Goal: Information Seeking & Learning: Compare options

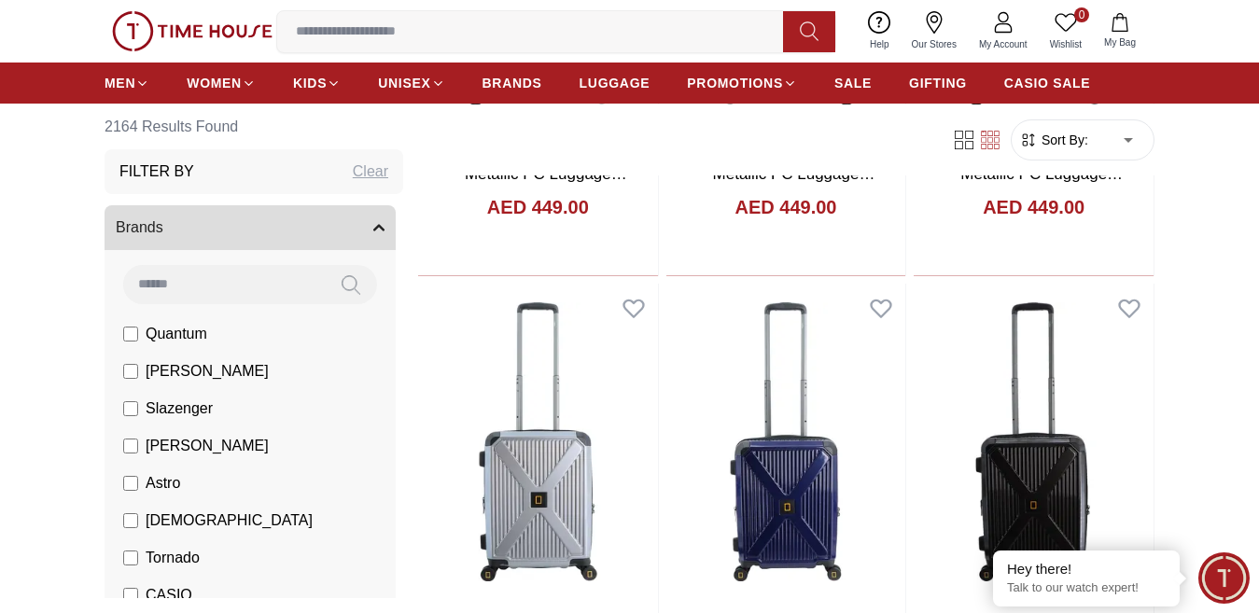
scroll to position [840, 0]
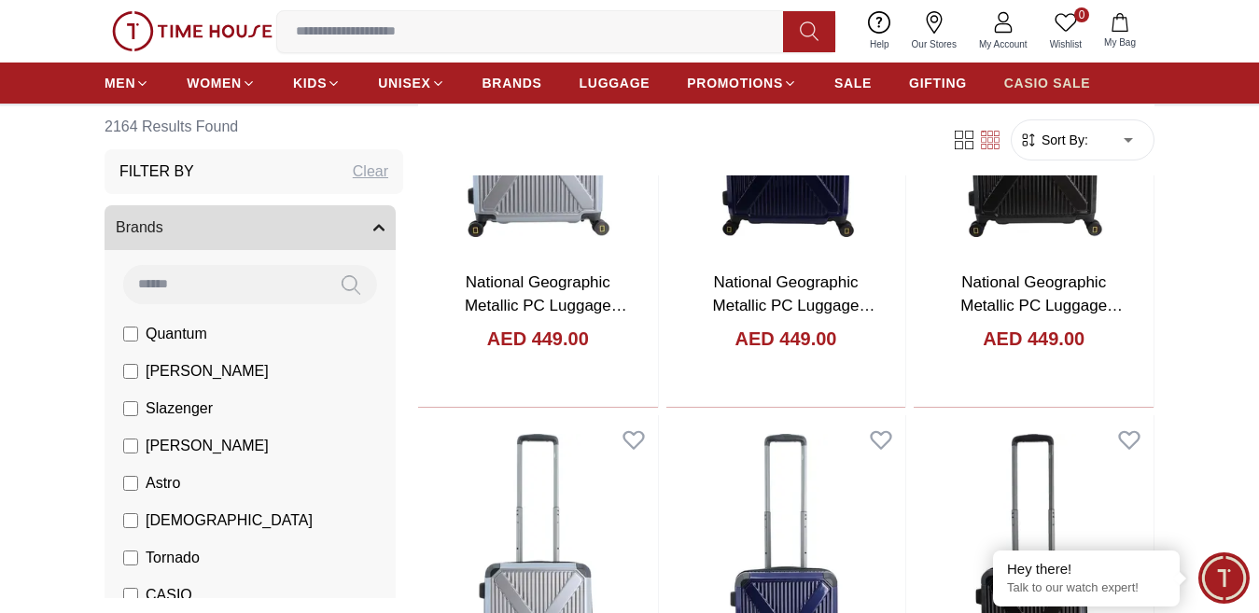
click at [1061, 92] on span "CASIO SALE" at bounding box center [1047, 83] width 87 height 19
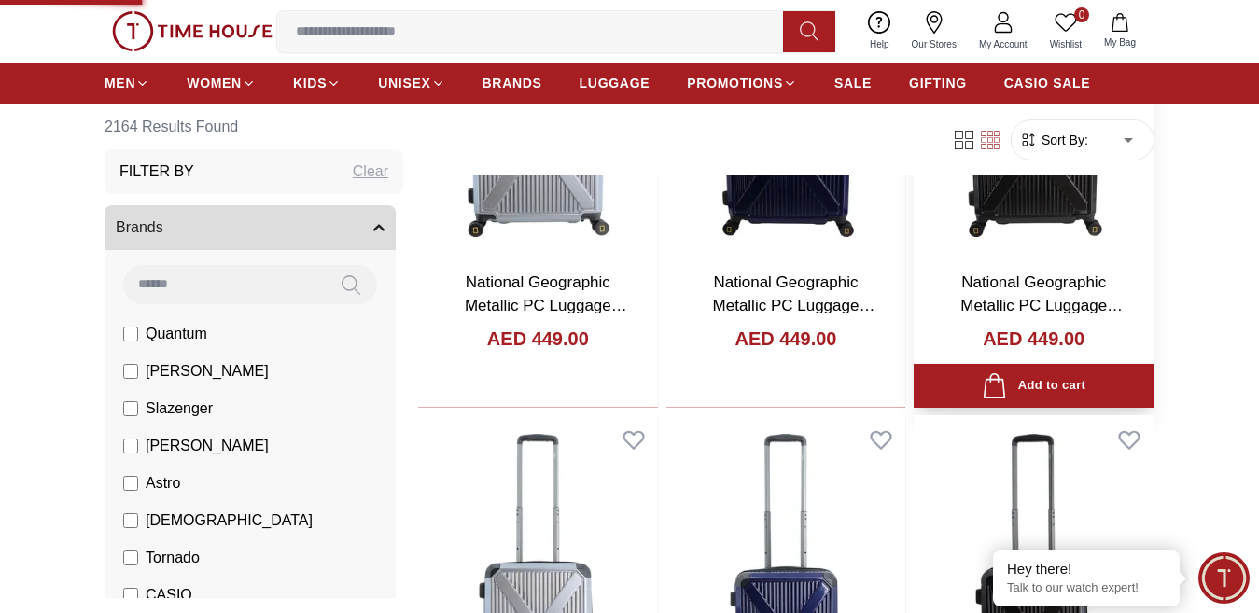
scroll to position [841, 0]
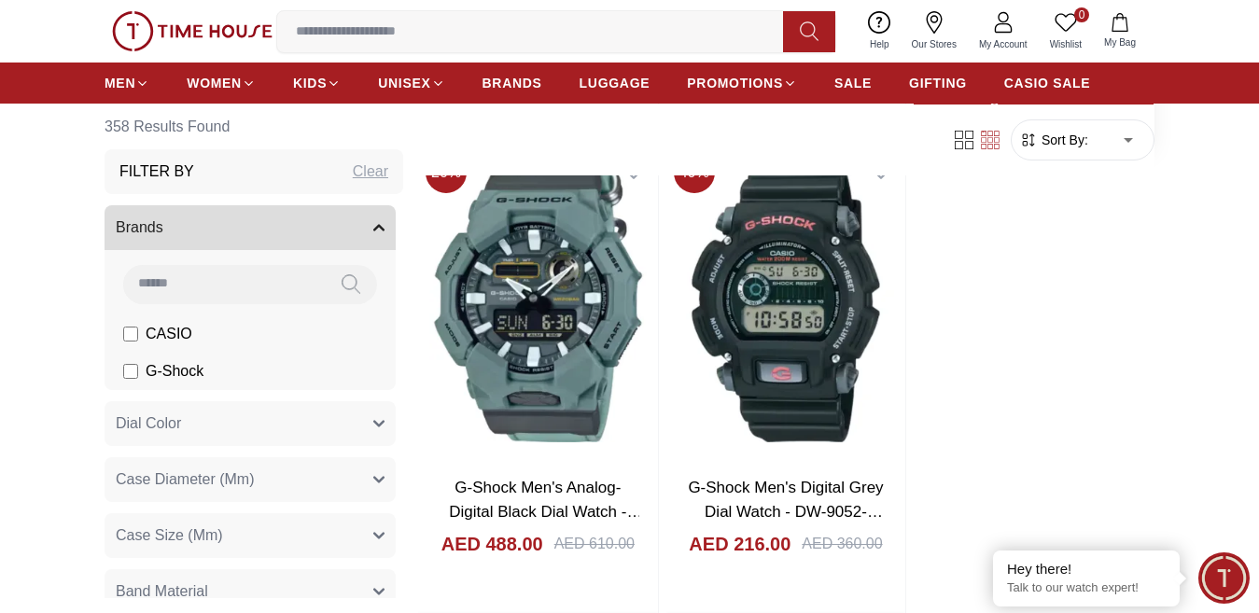
scroll to position [3455, 0]
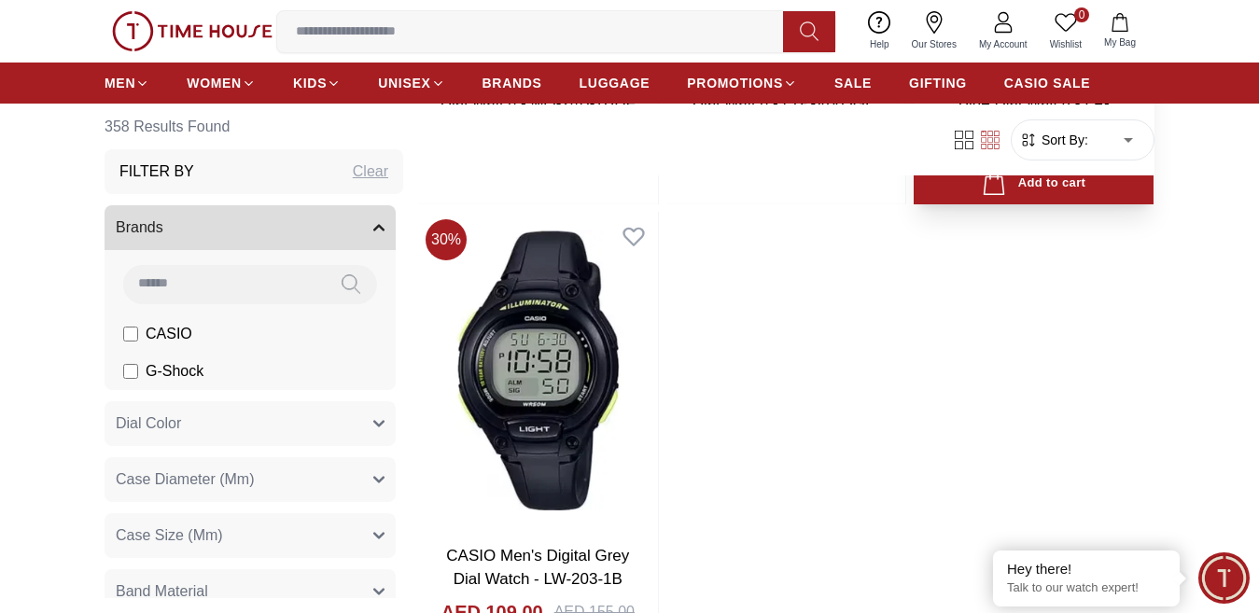
scroll to position [6788, 0]
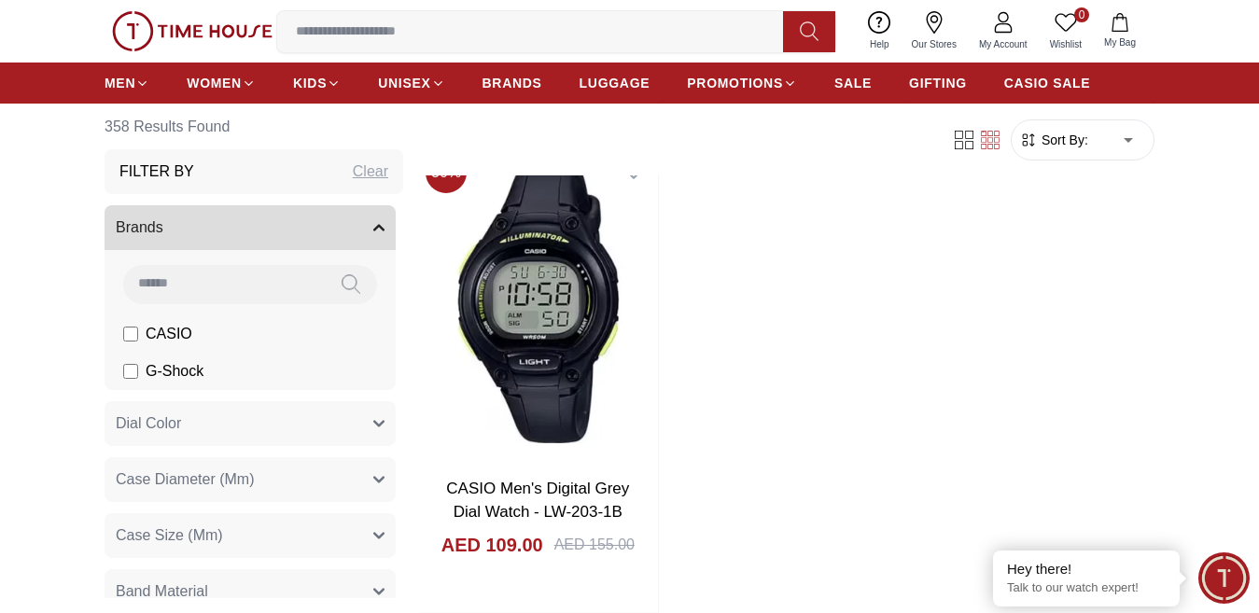
scroll to position [6908, 0]
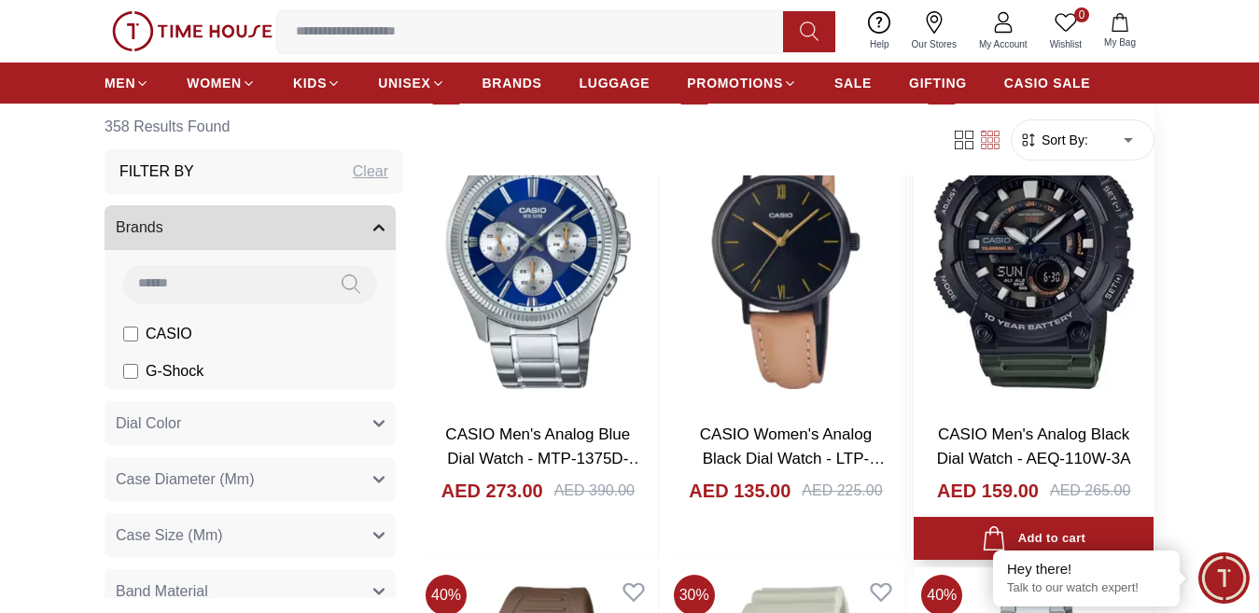
scroll to position [7748, 0]
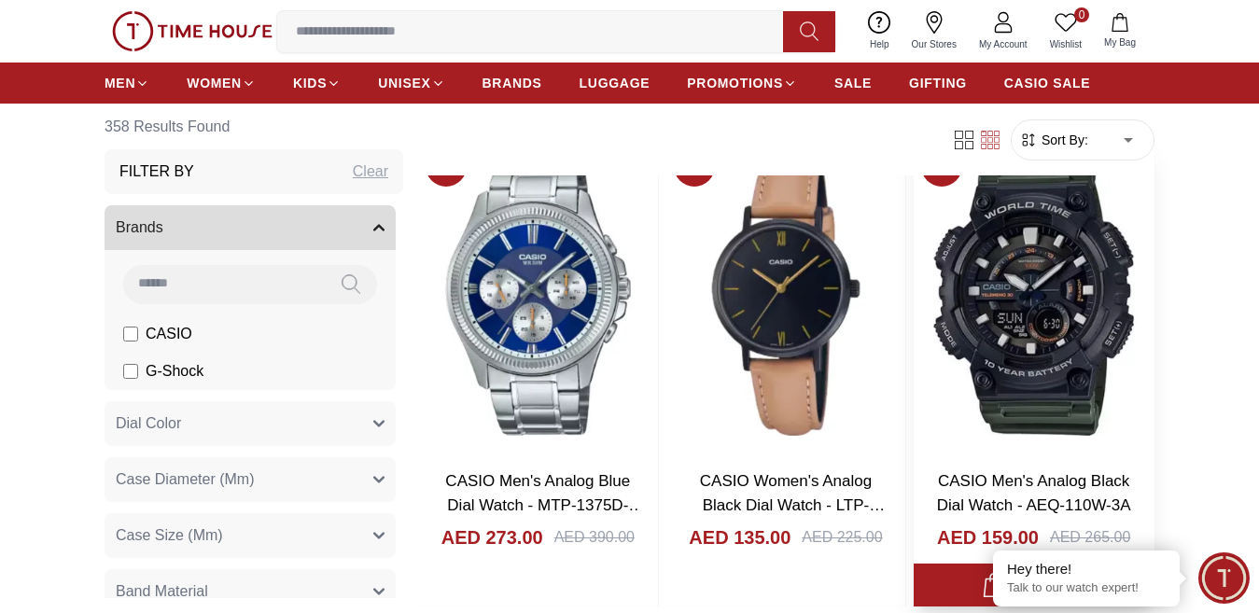
click at [1085, 307] on img at bounding box center [1034, 296] width 240 height 316
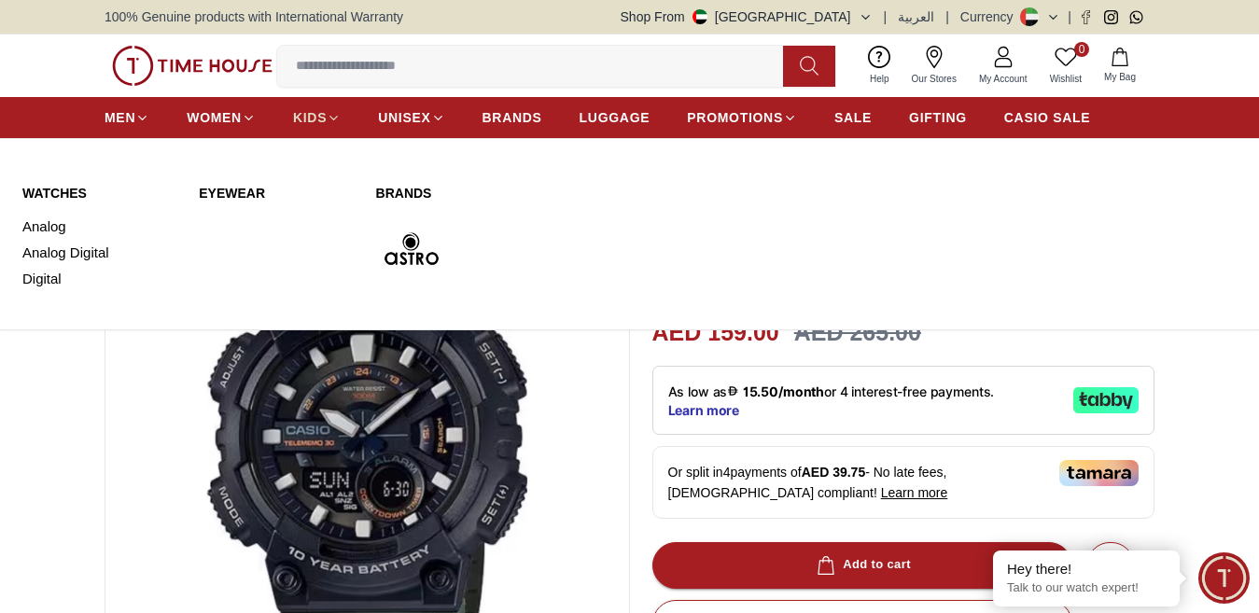
click at [298, 127] on span "KIDS" at bounding box center [310, 117] width 34 height 19
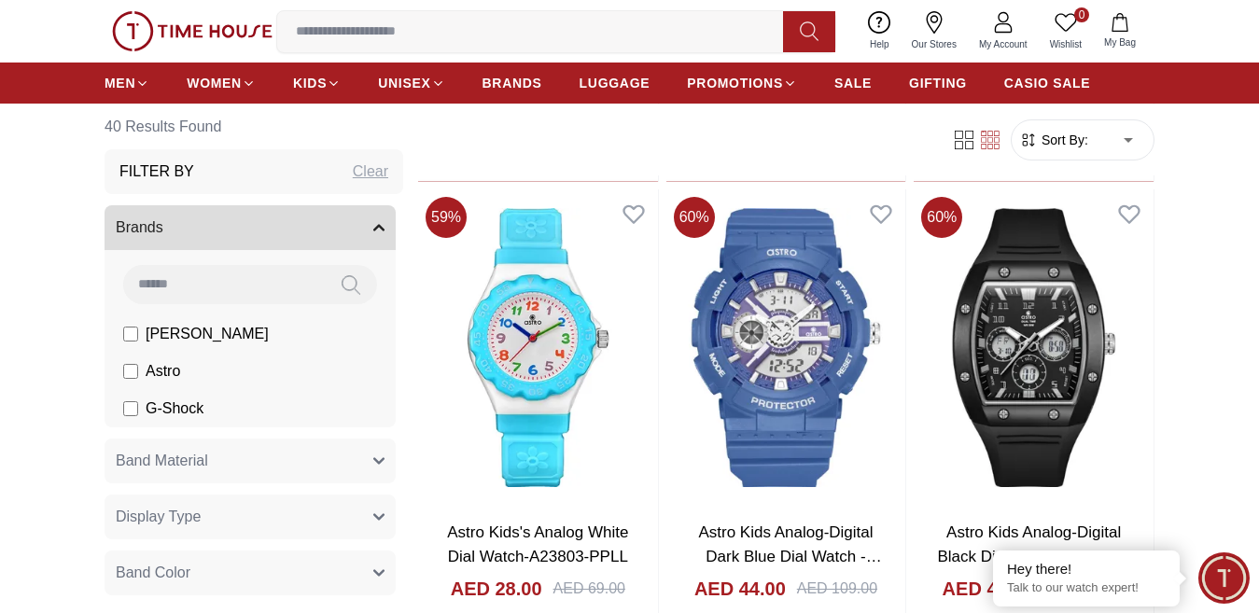
scroll to position [2613, 0]
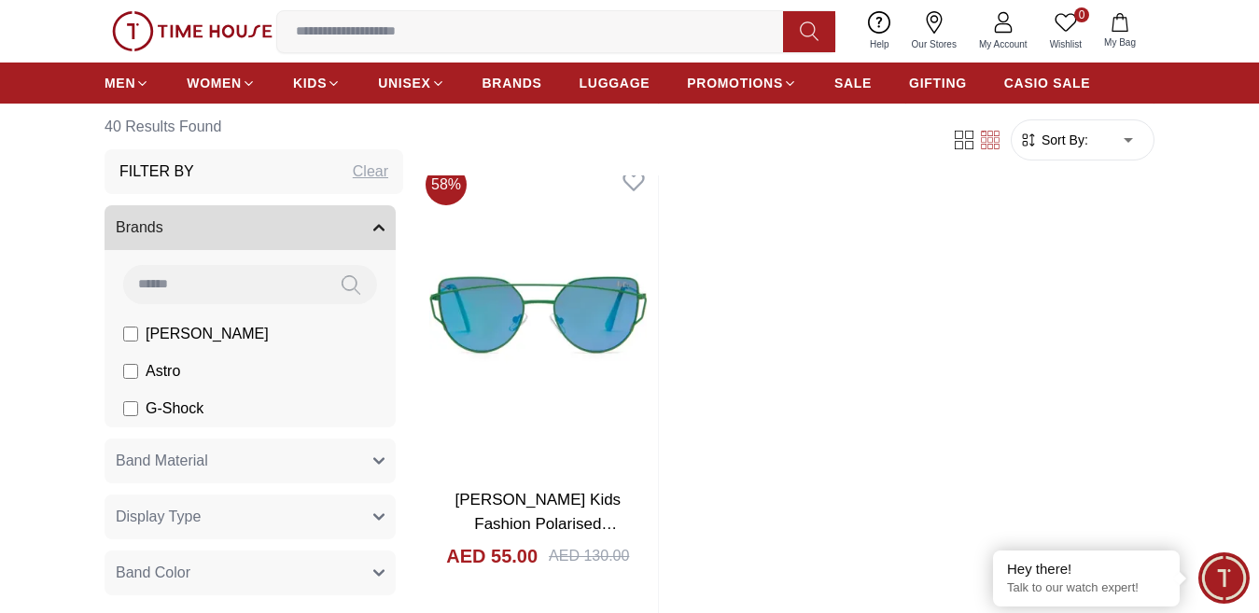
scroll to position [6347, 0]
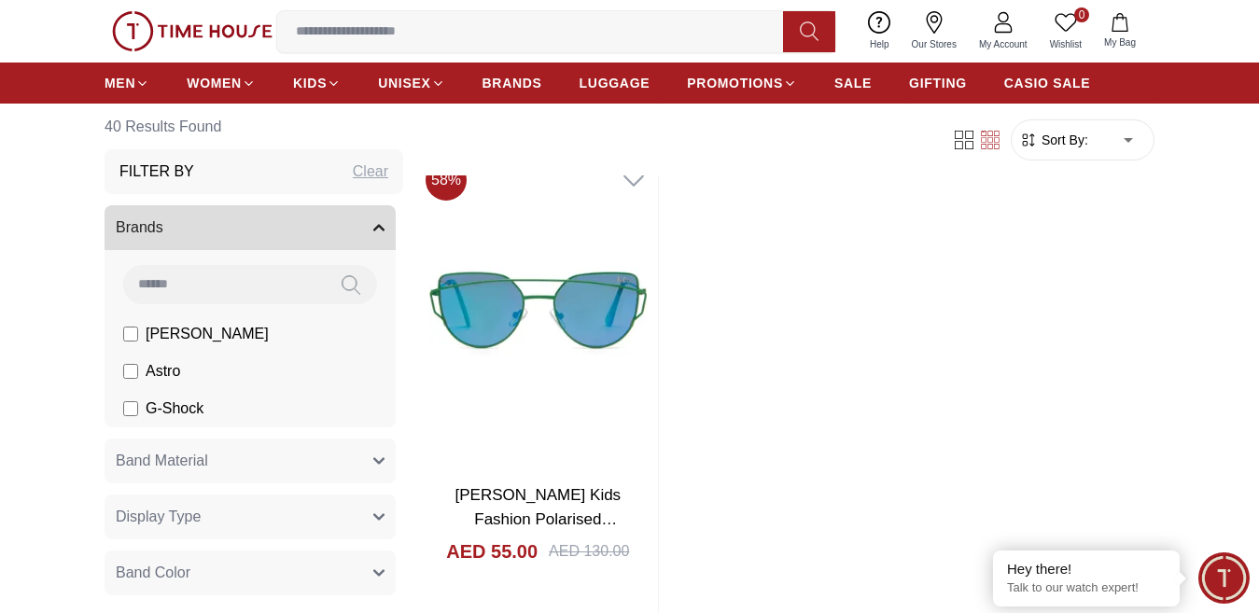
click at [431, 43] on input at bounding box center [537, 31] width 521 height 37
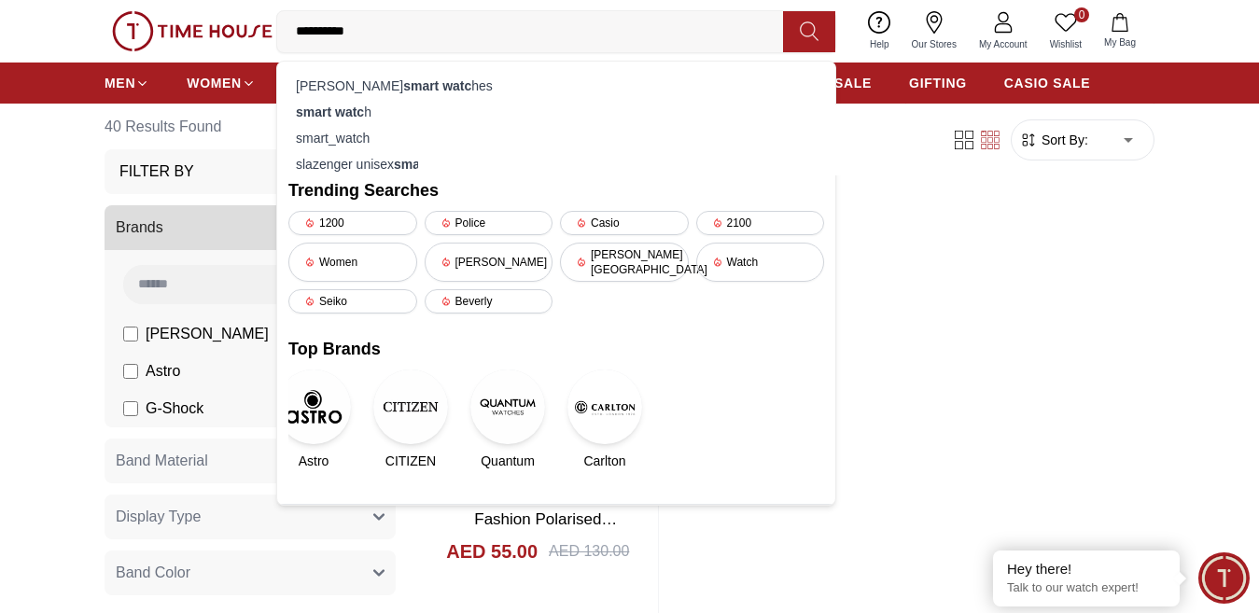
type input "**********"
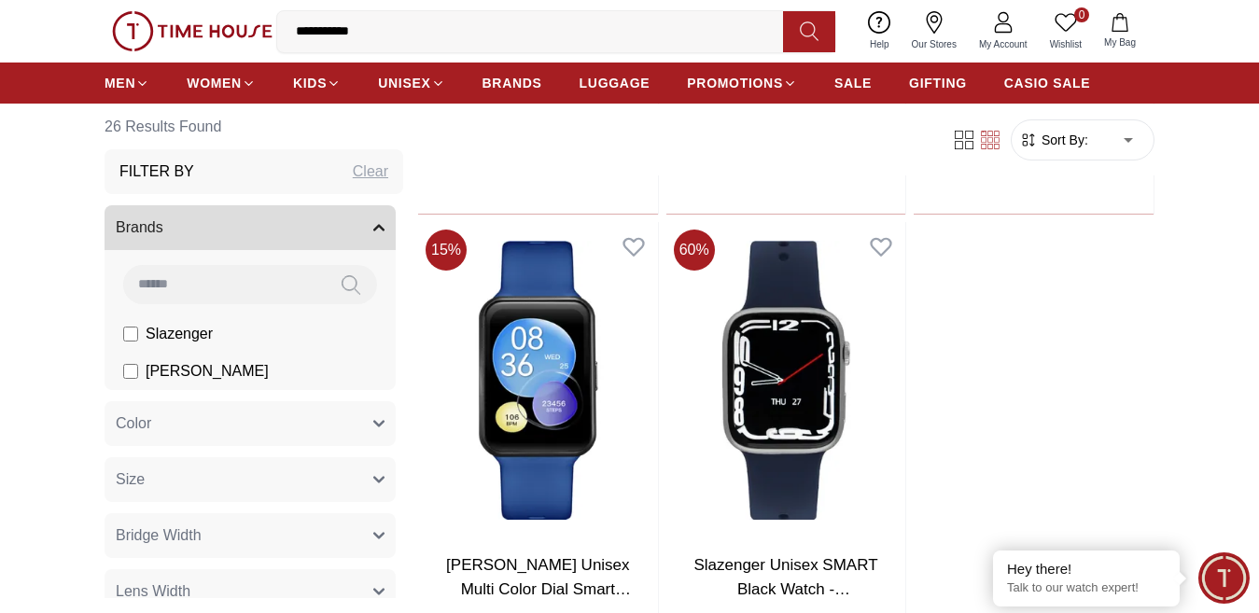
scroll to position [3073, 0]
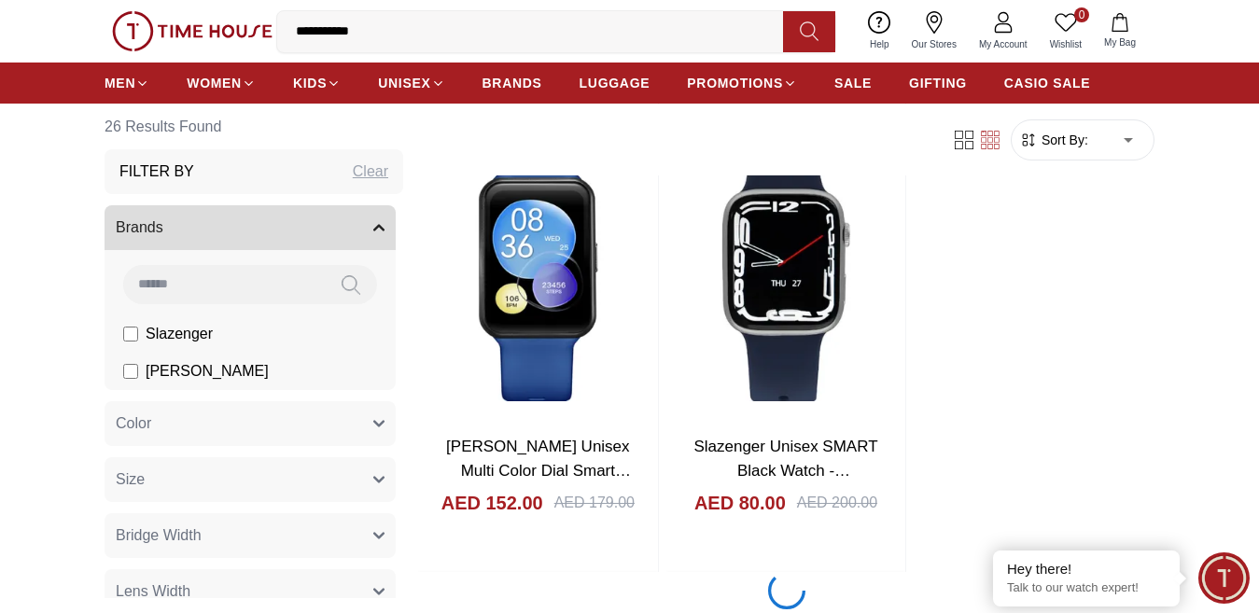
scroll to position [3267, 0]
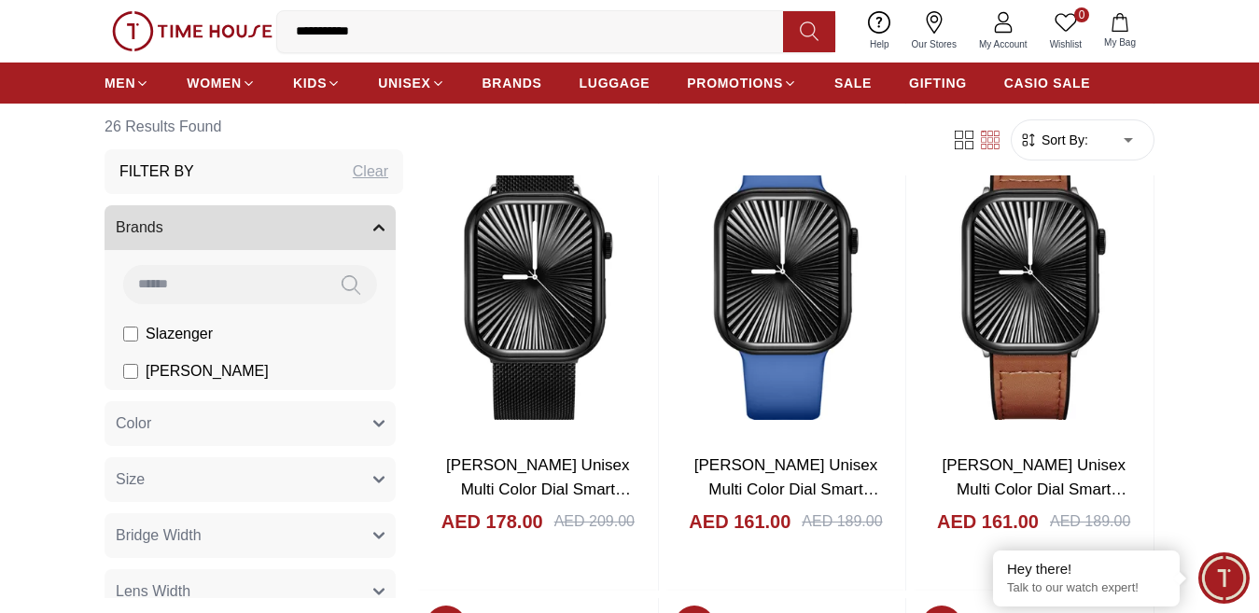
scroll to position [1587, 0]
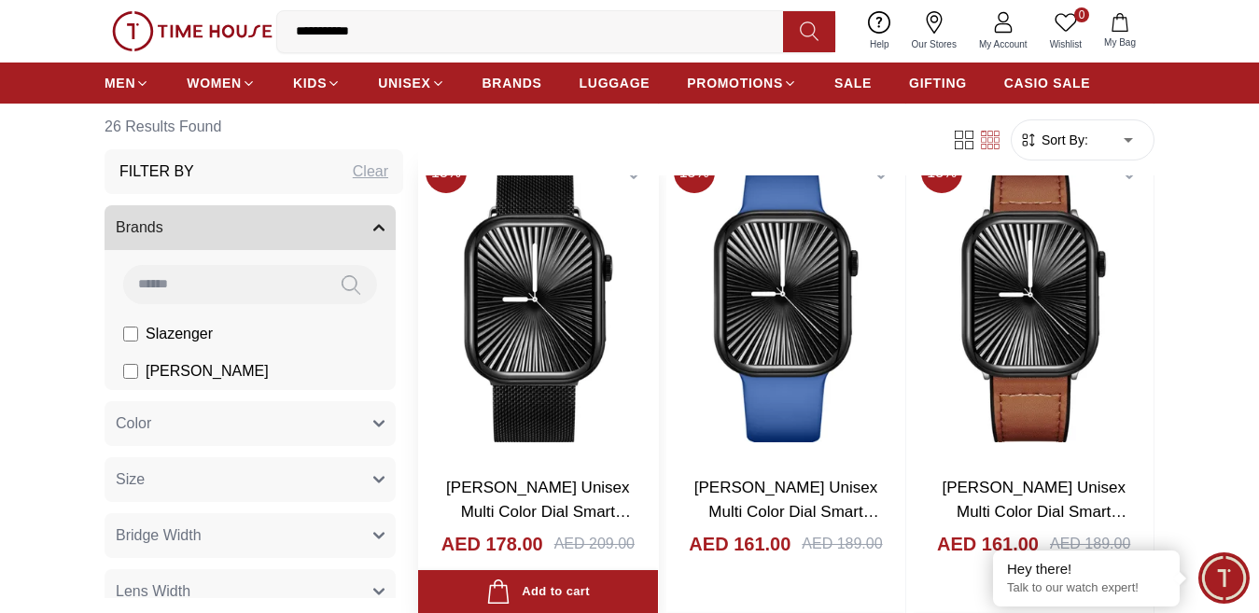
click at [546, 301] on img at bounding box center [538, 303] width 240 height 316
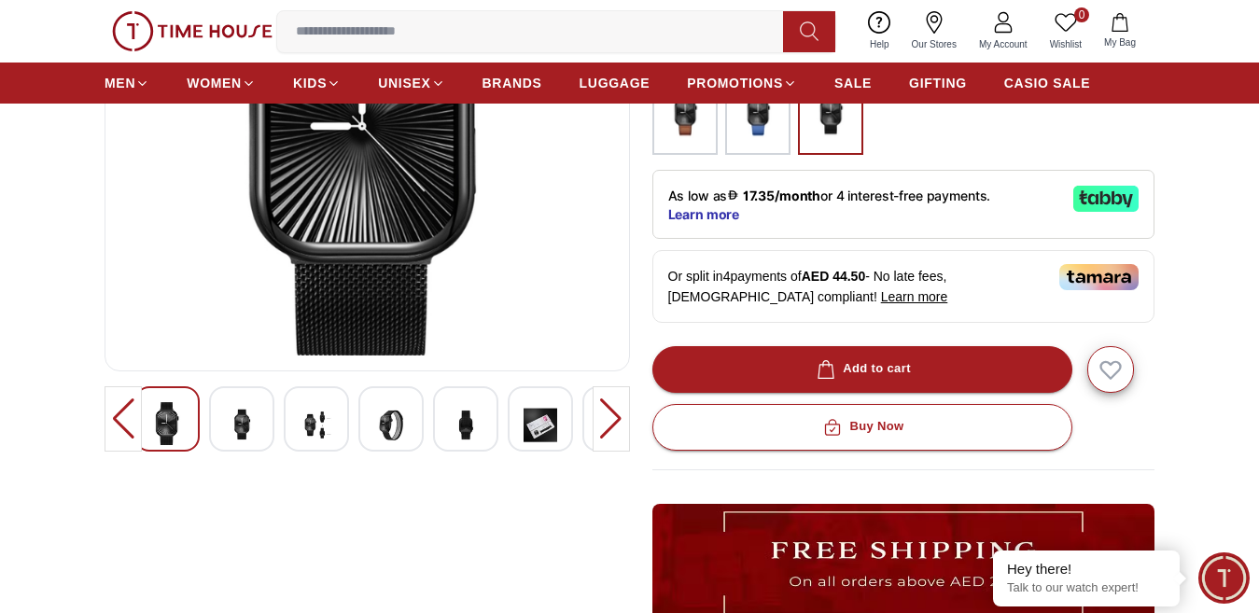
scroll to position [280, 0]
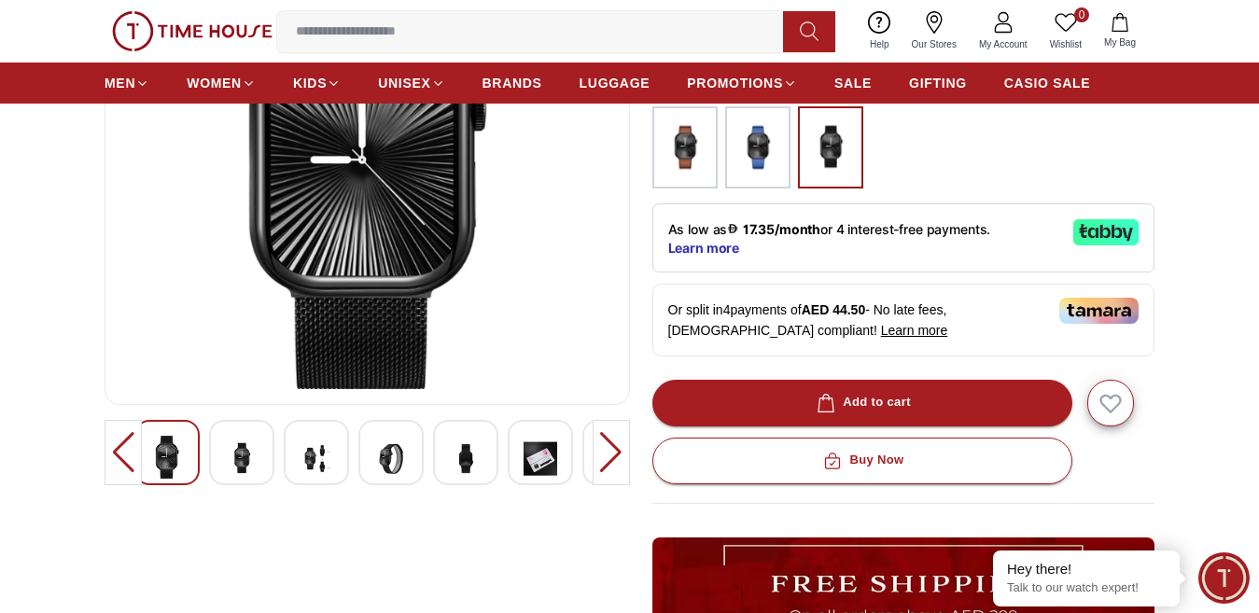
click at [238, 459] on img at bounding box center [242, 459] width 34 height 46
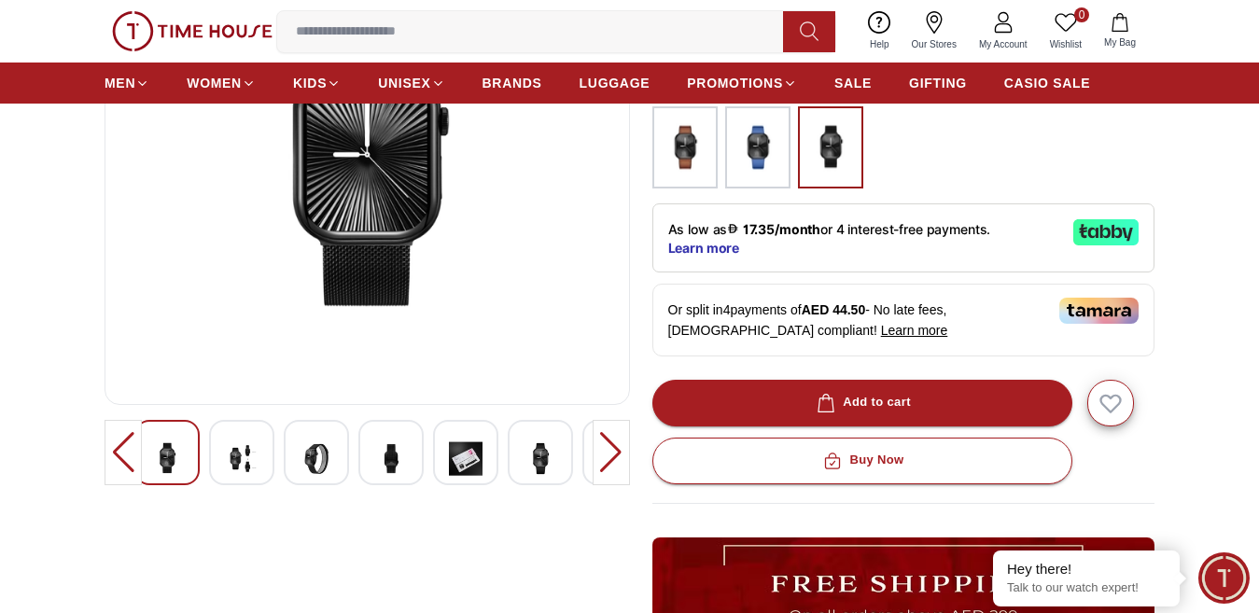
scroll to position [187, 0]
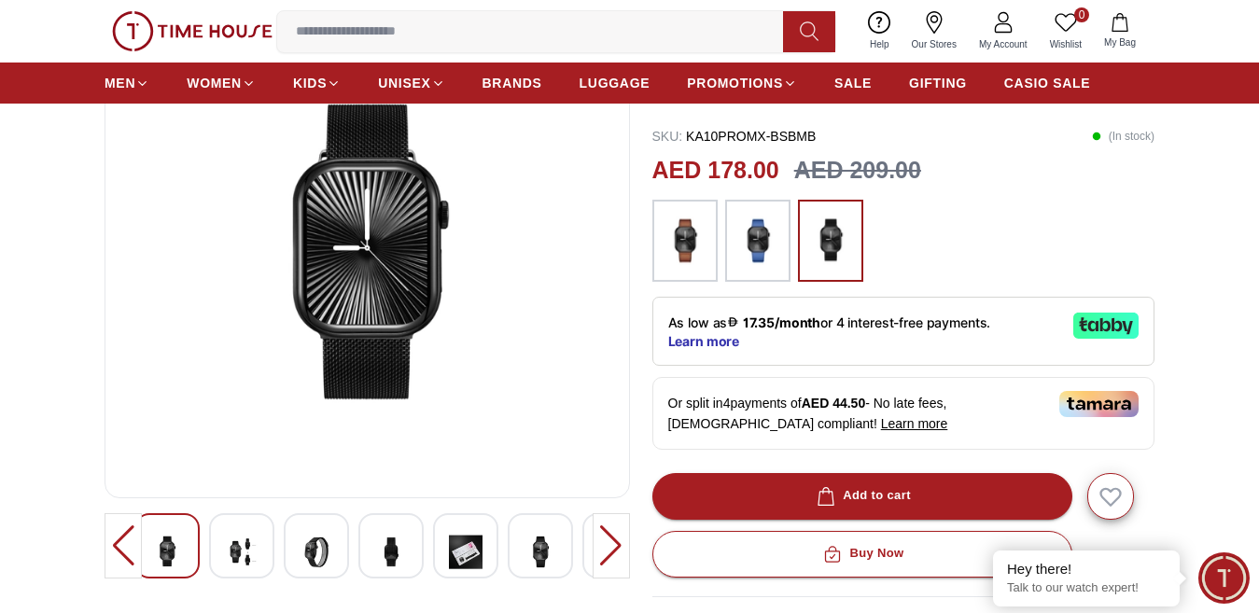
click at [253, 555] on img at bounding box center [242, 552] width 34 height 46
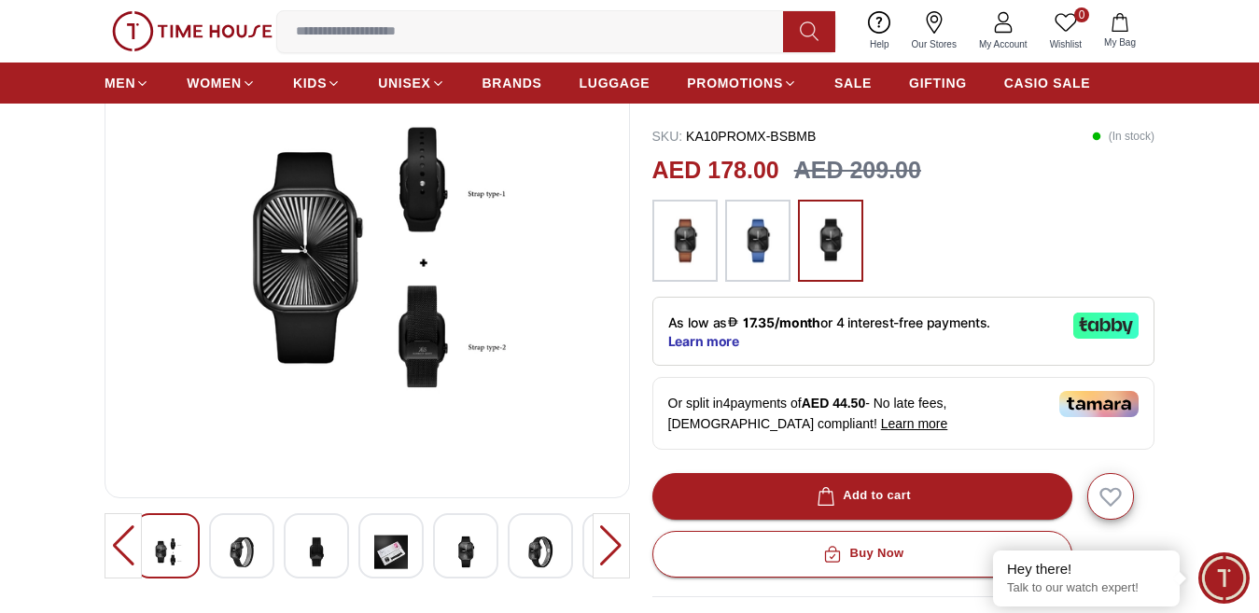
click at [316, 565] on img at bounding box center [317, 552] width 34 height 46
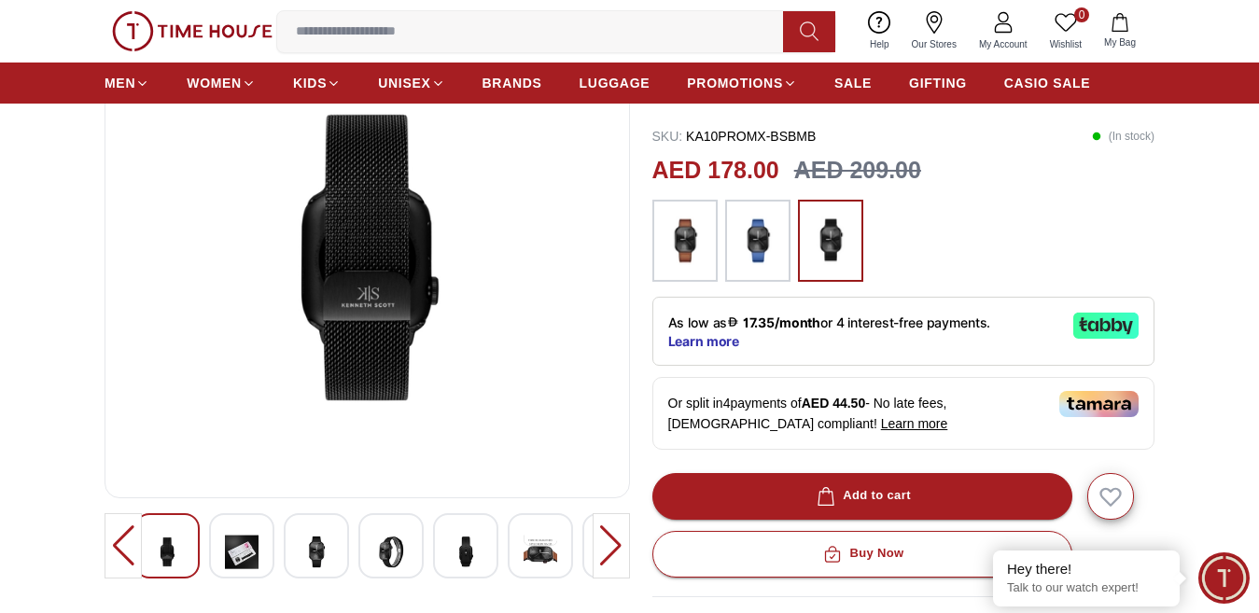
click at [312, 560] on img at bounding box center [317, 552] width 34 height 46
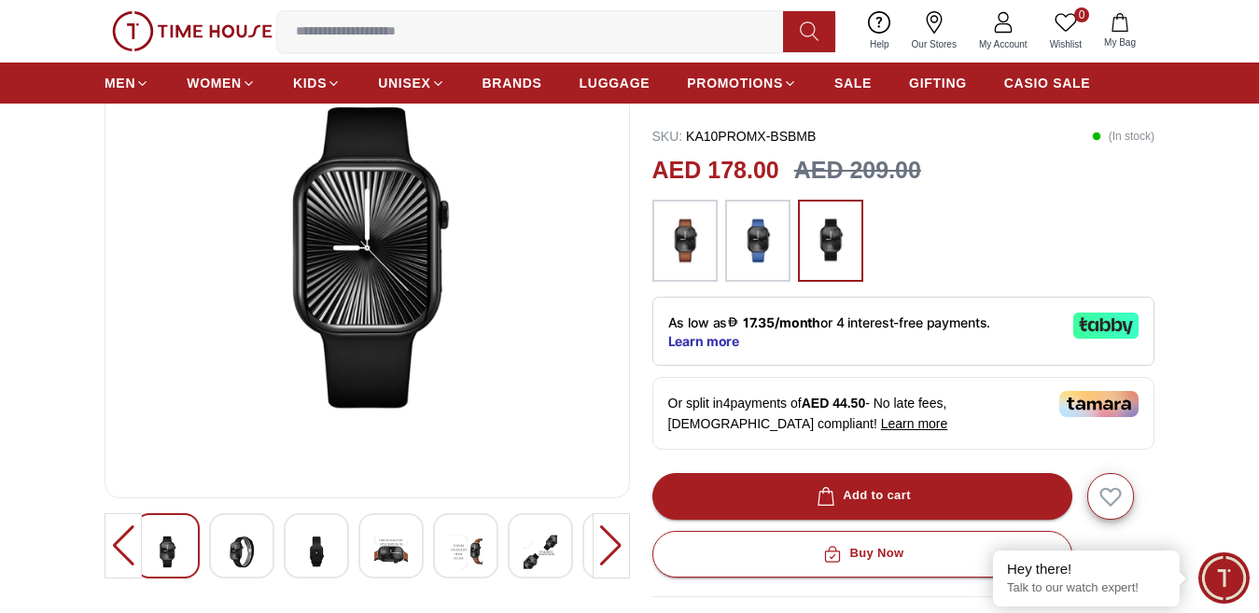
click at [319, 565] on img at bounding box center [317, 552] width 34 height 46
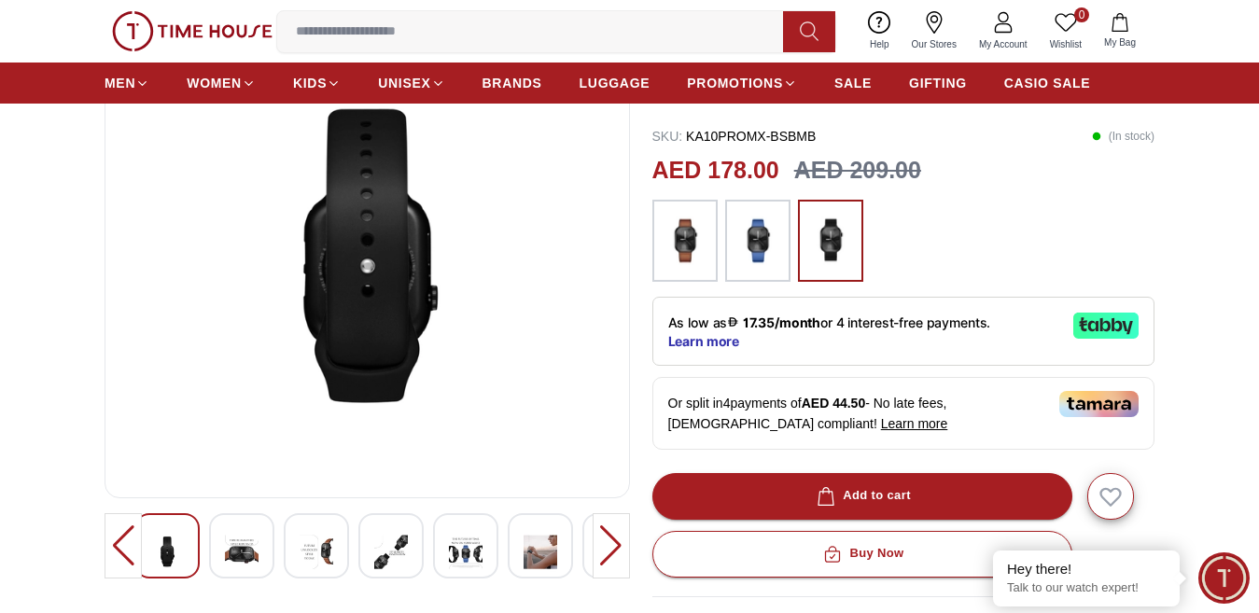
click at [338, 567] on div at bounding box center [316, 545] width 65 height 65
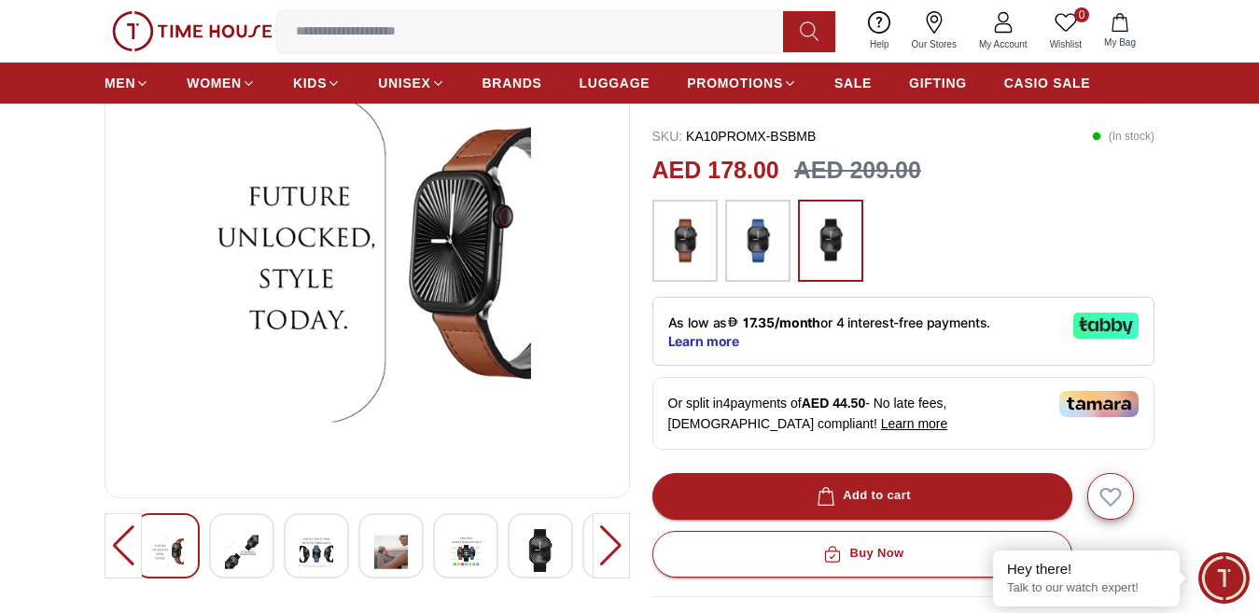
click at [380, 565] on img at bounding box center [391, 552] width 34 height 46
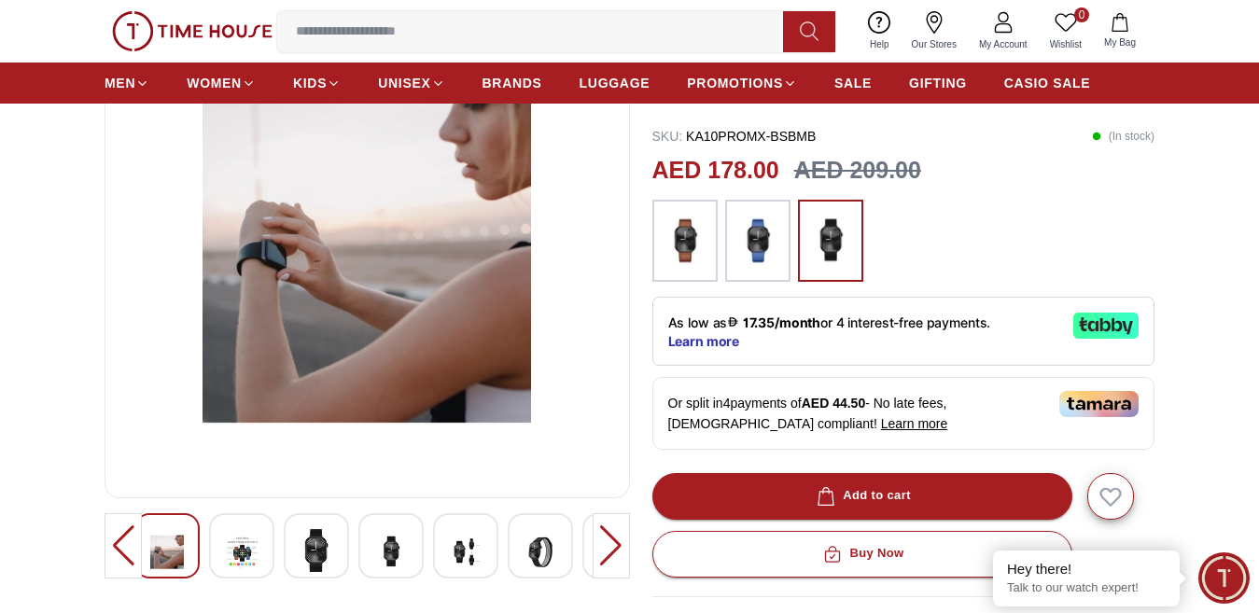
click at [331, 568] on img at bounding box center [317, 550] width 34 height 43
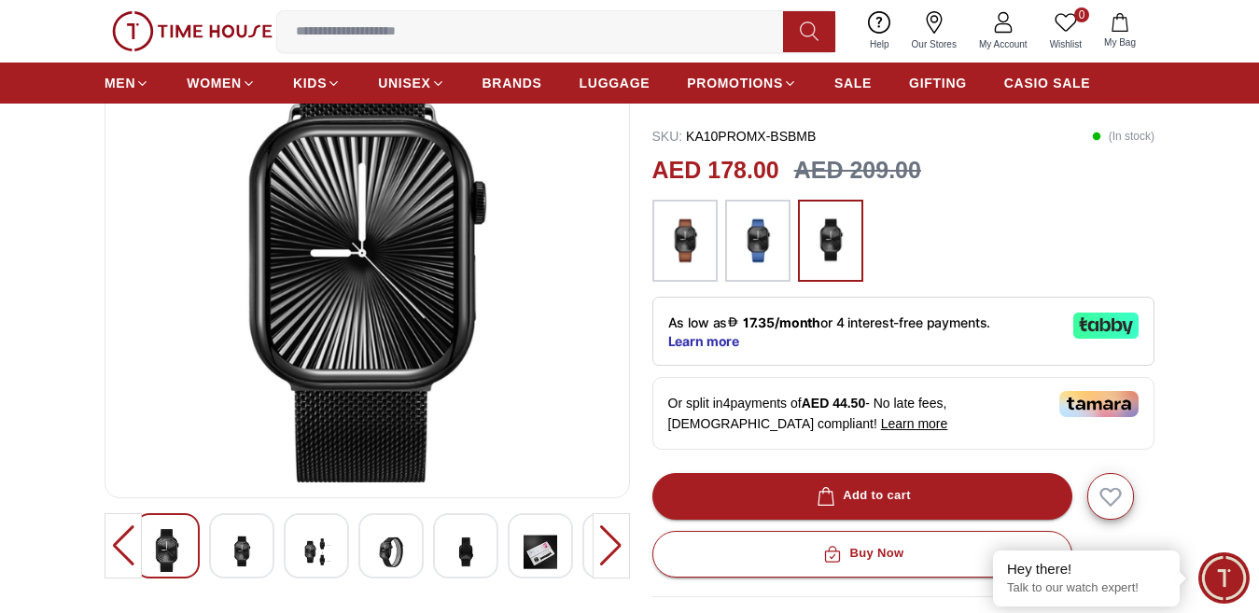
click at [380, 566] on img at bounding box center [391, 552] width 34 height 46
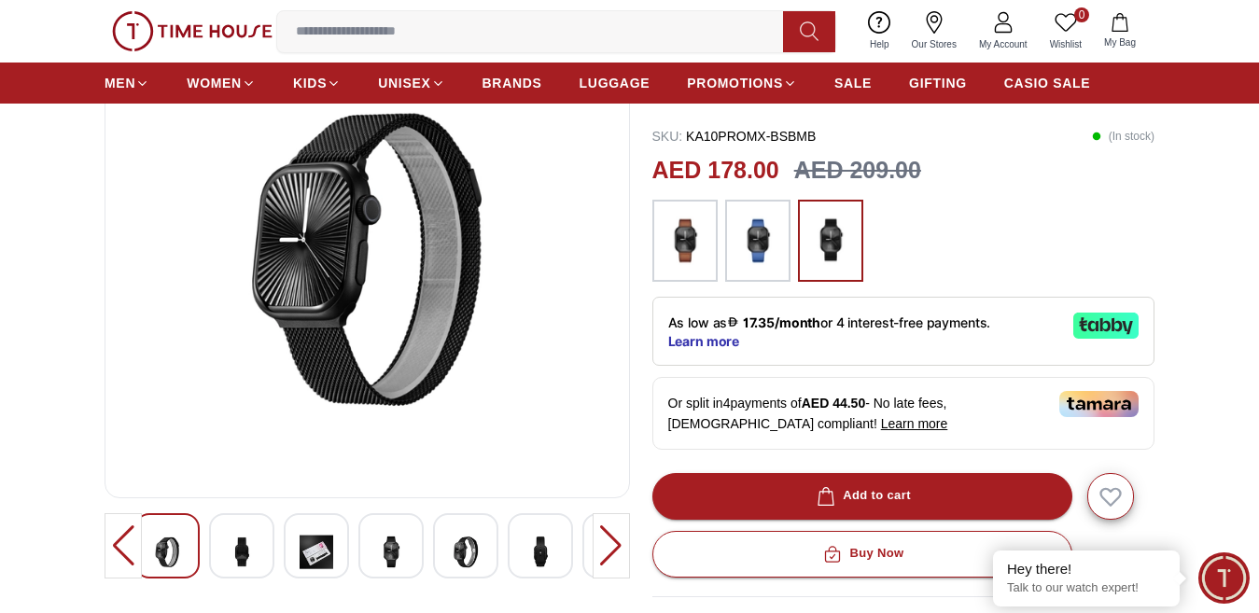
click at [389, 566] on img at bounding box center [391, 552] width 34 height 46
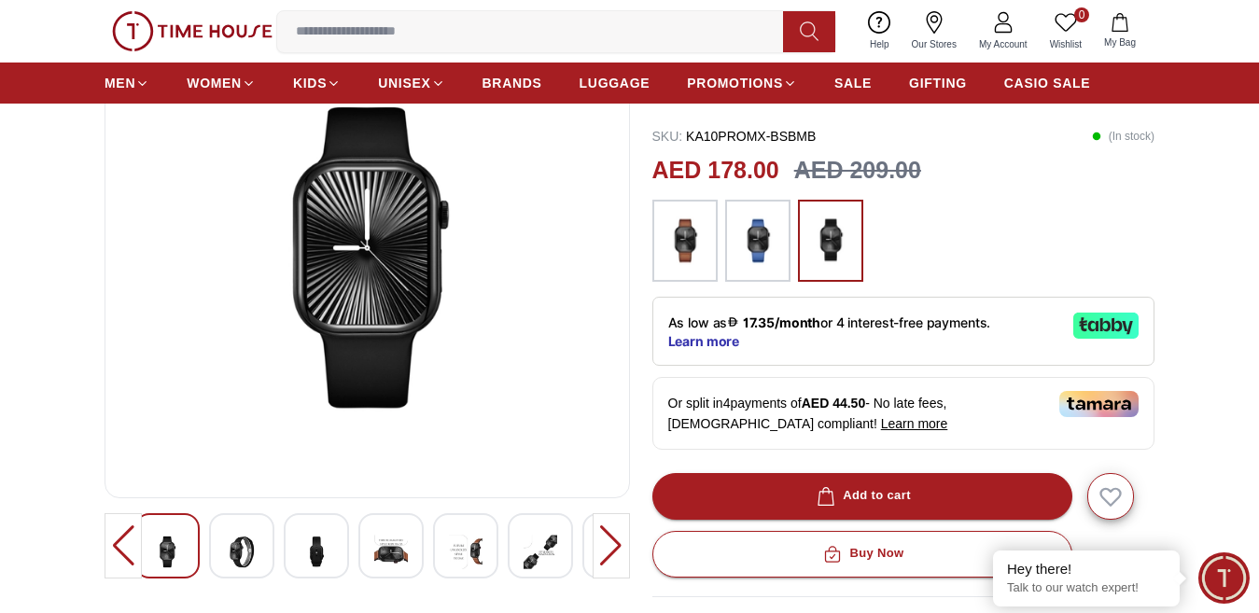
click at [469, 572] on img at bounding box center [466, 552] width 34 height 46
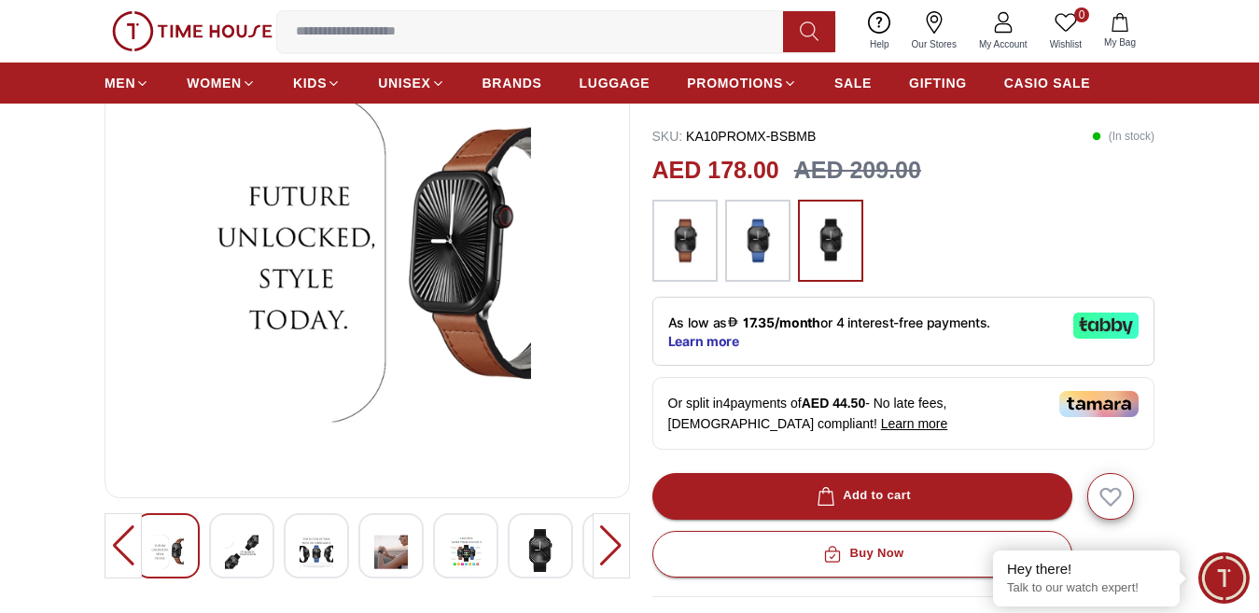
click at [463, 574] on img at bounding box center [466, 552] width 34 height 46
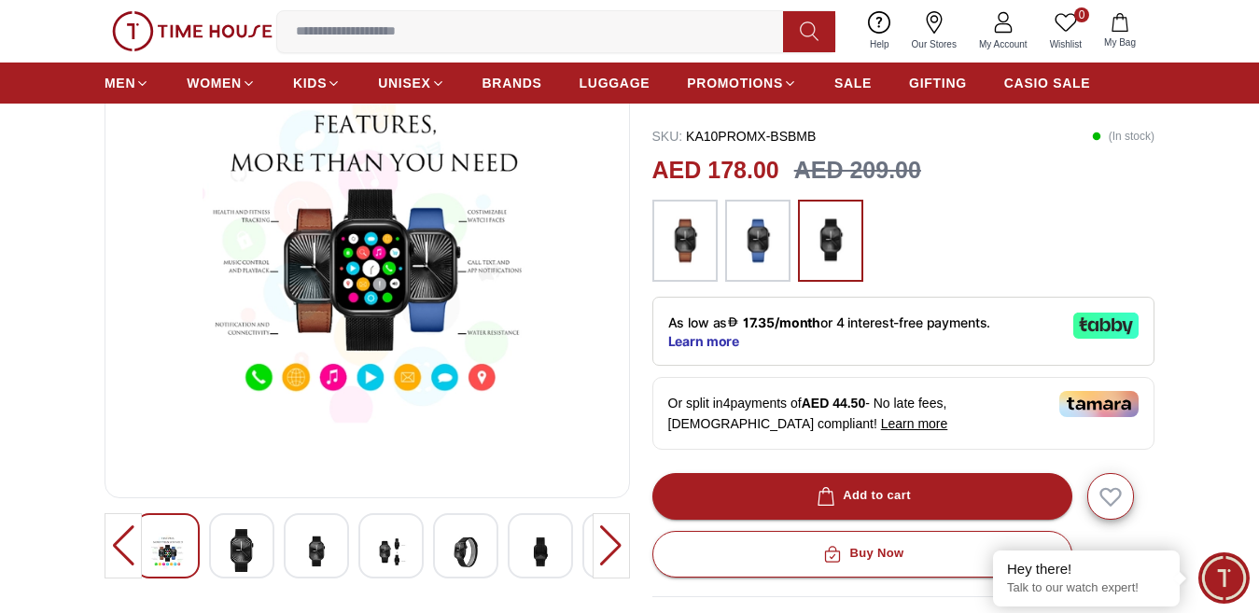
click at [463, 574] on img at bounding box center [466, 552] width 34 height 46
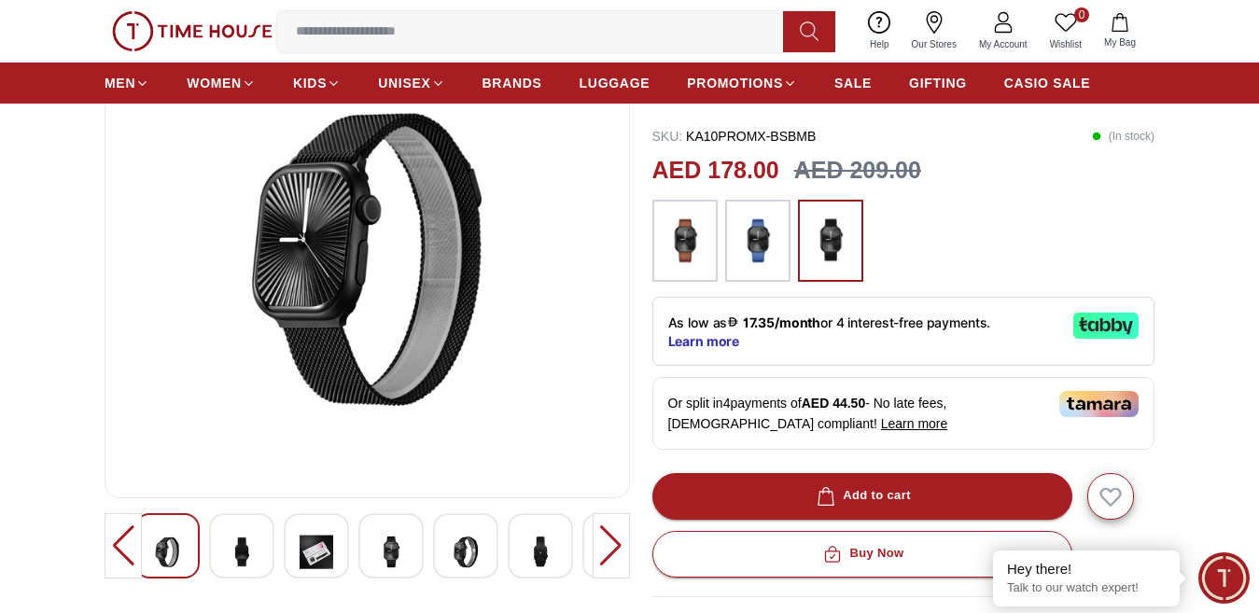
click at [550, 570] on img at bounding box center [541, 552] width 34 height 46
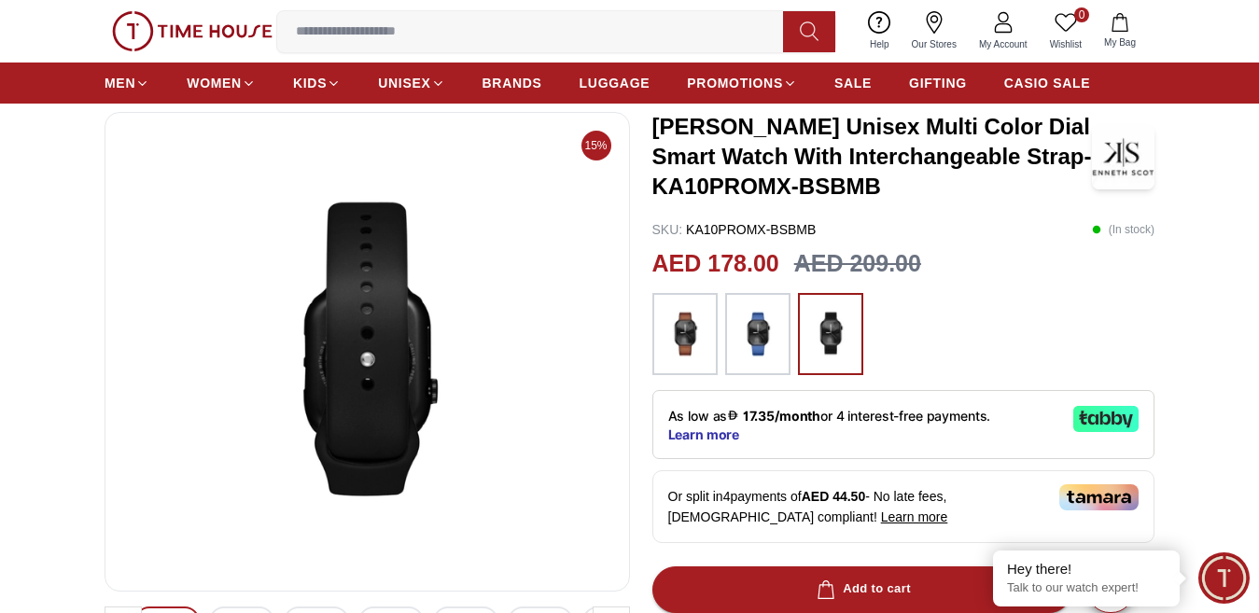
scroll to position [0, 0]
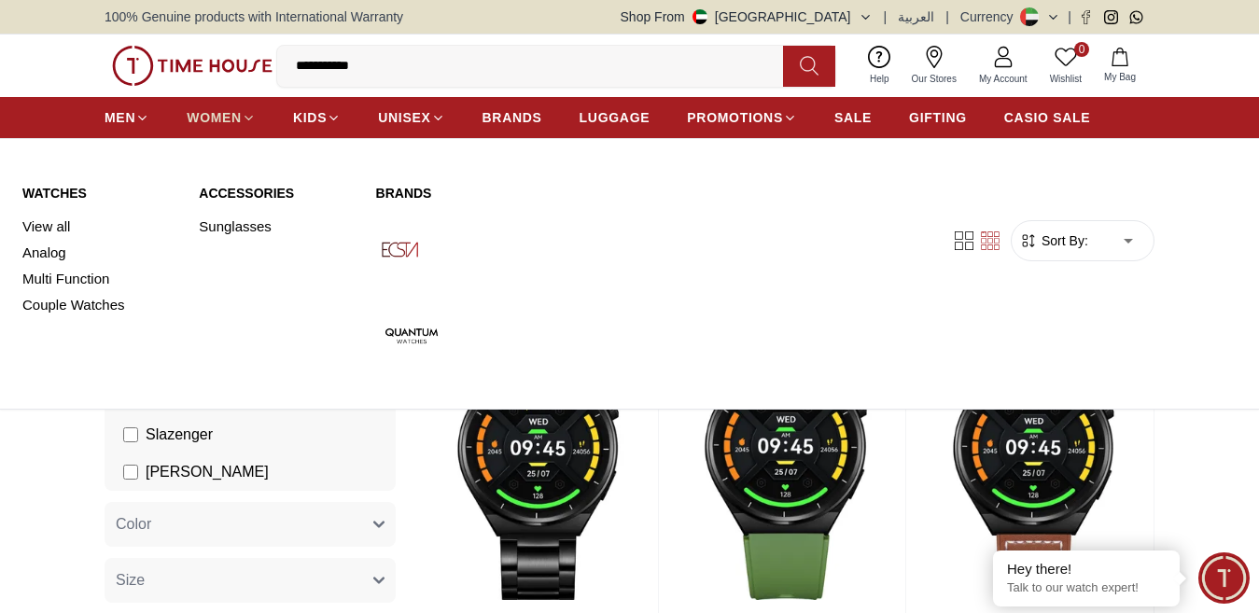
click at [209, 127] on span "WOMEN" at bounding box center [214, 117] width 55 height 19
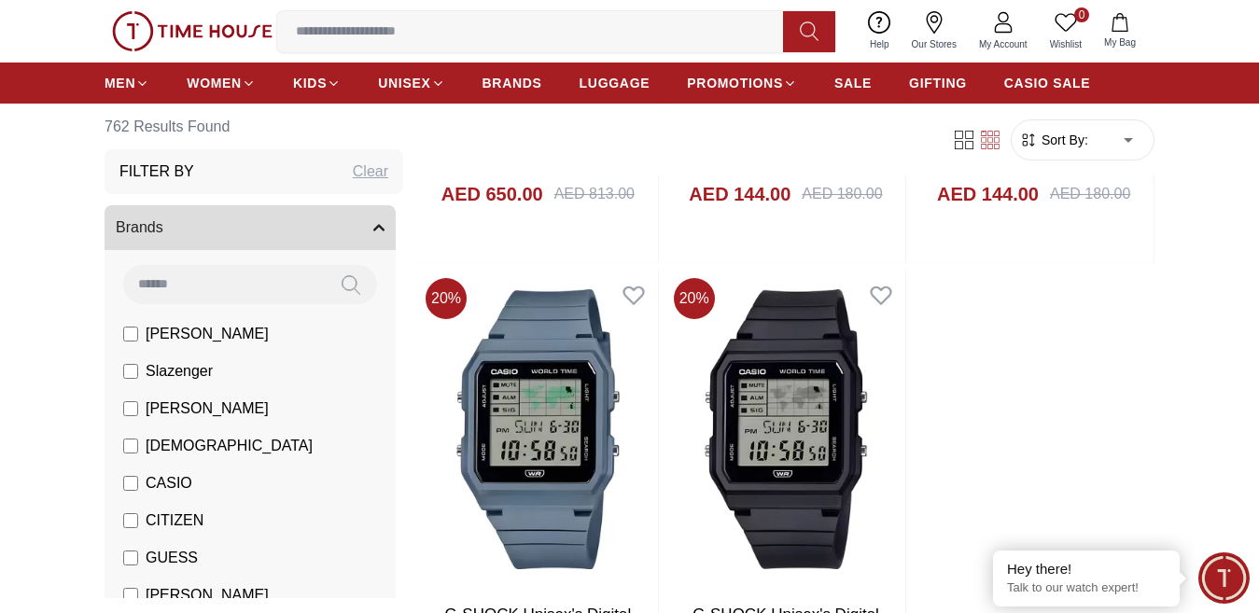
scroll to position [2953, 0]
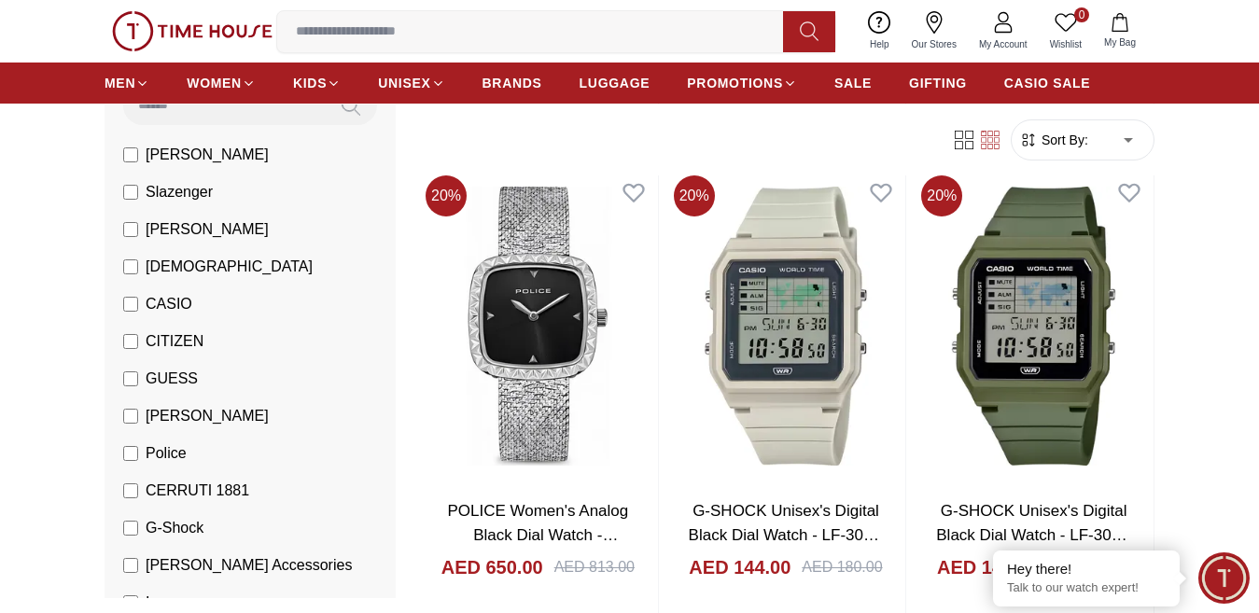
scroll to position [187, 0]
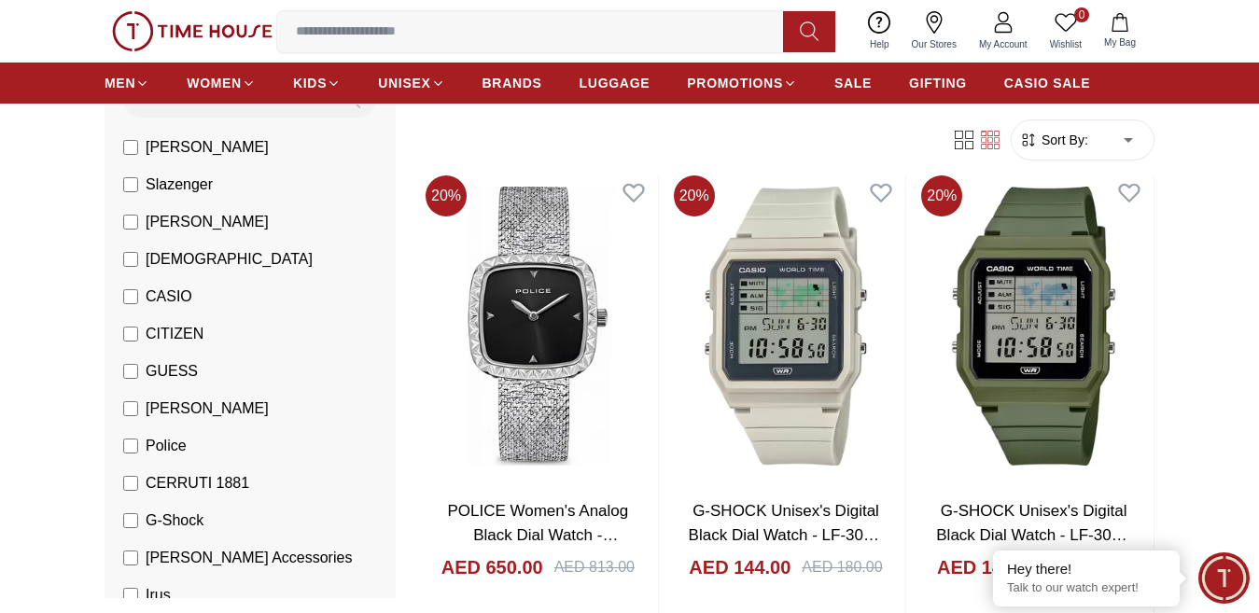
click at [188, 410] on span "[PERSON_NAME]" at bounding box center [207, 409] width 123 height 22
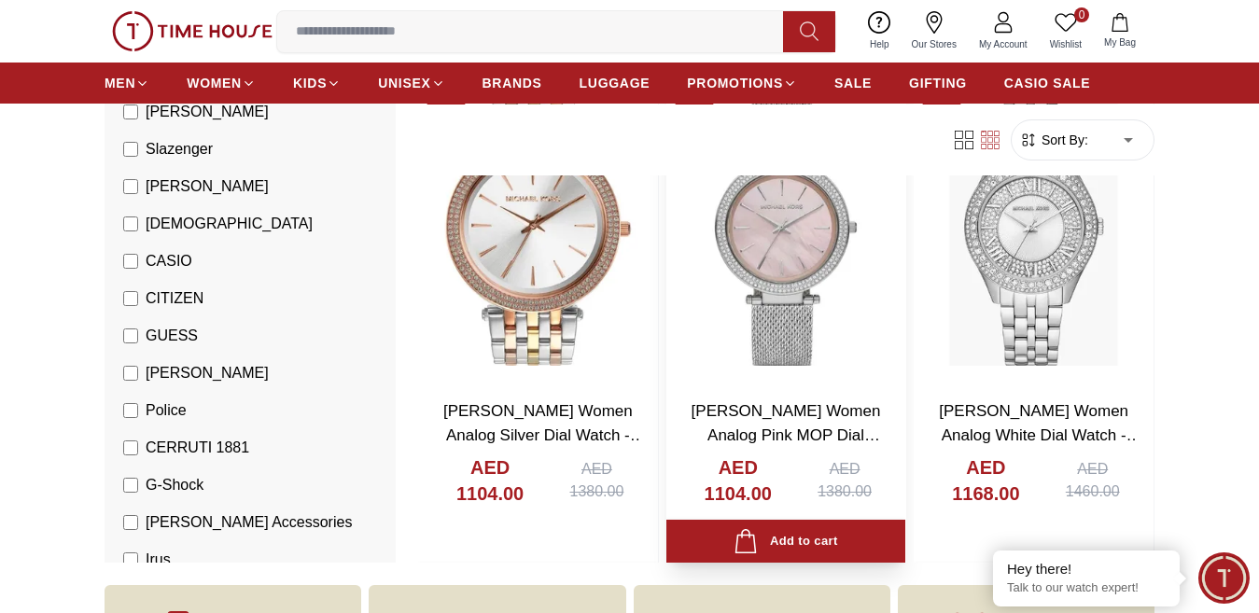
scroll to position [1867, 0]
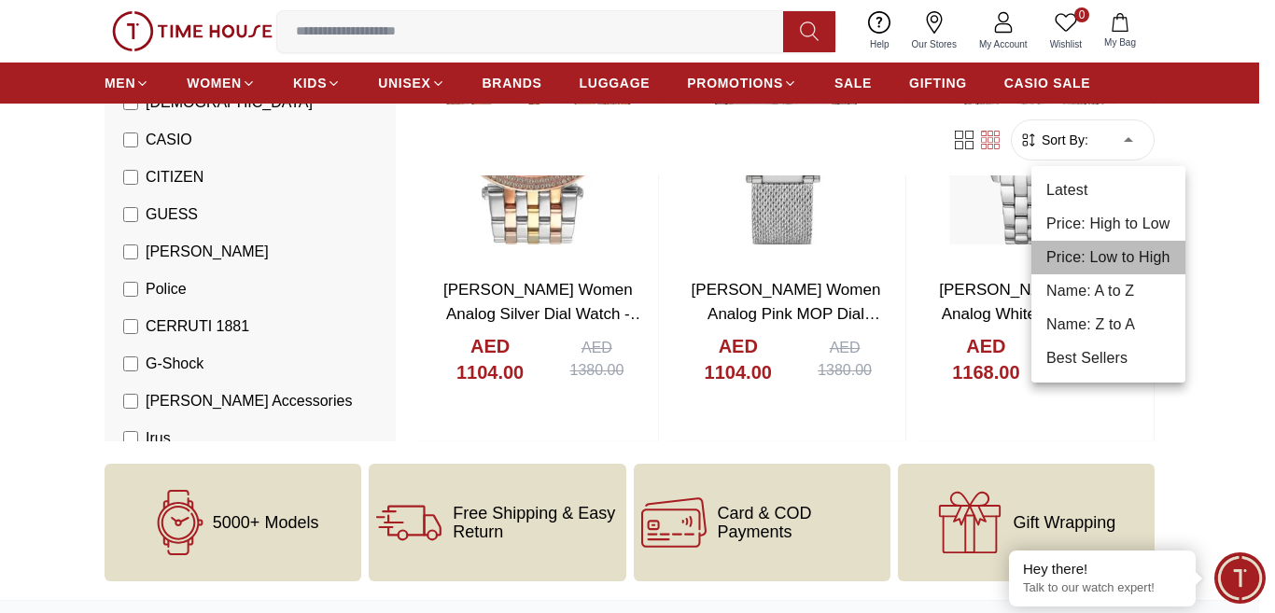
click at [1122, 262] on li "Price: Low to High" at bounding box center [1108, 258] width 154 height 34
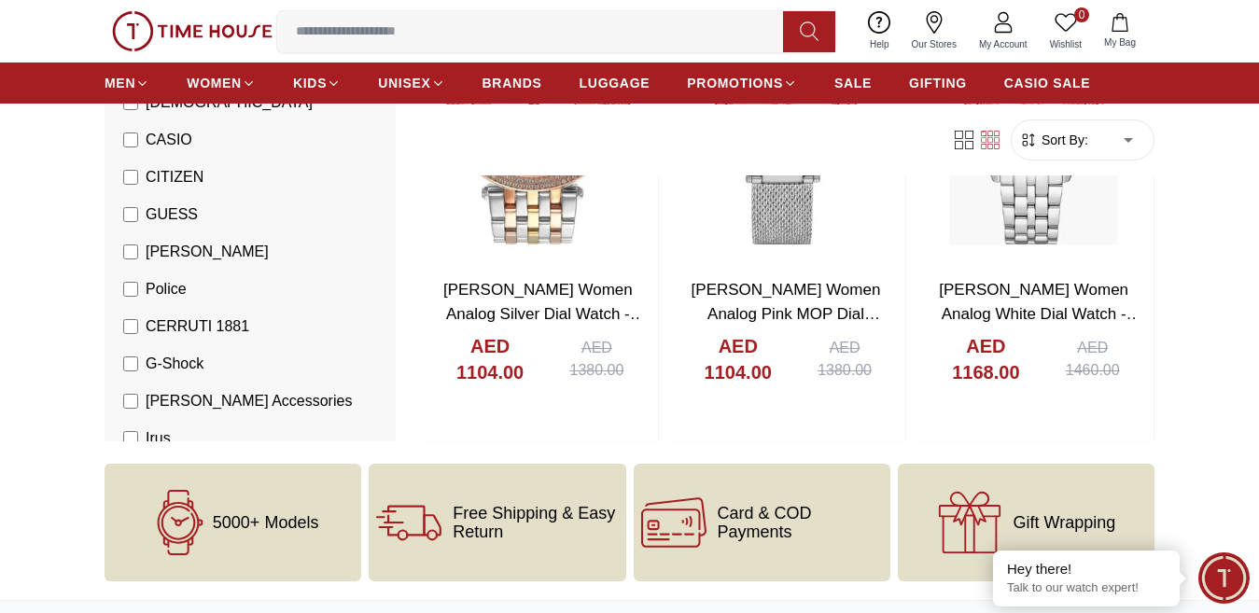
scroll to position [818, 0]
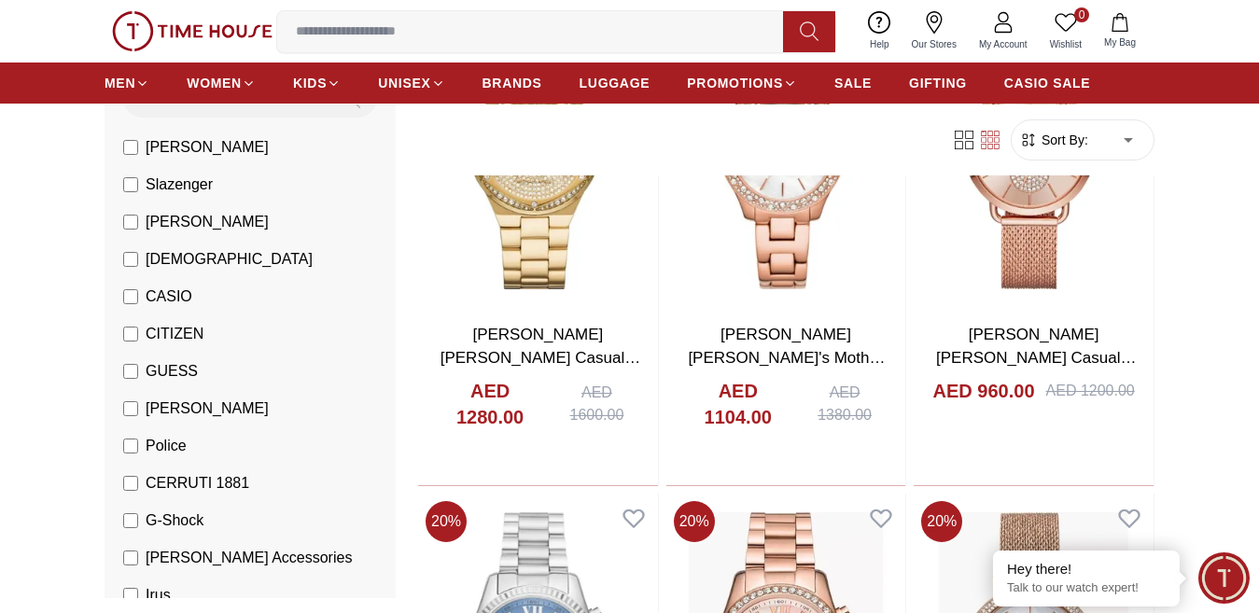
type input "*"
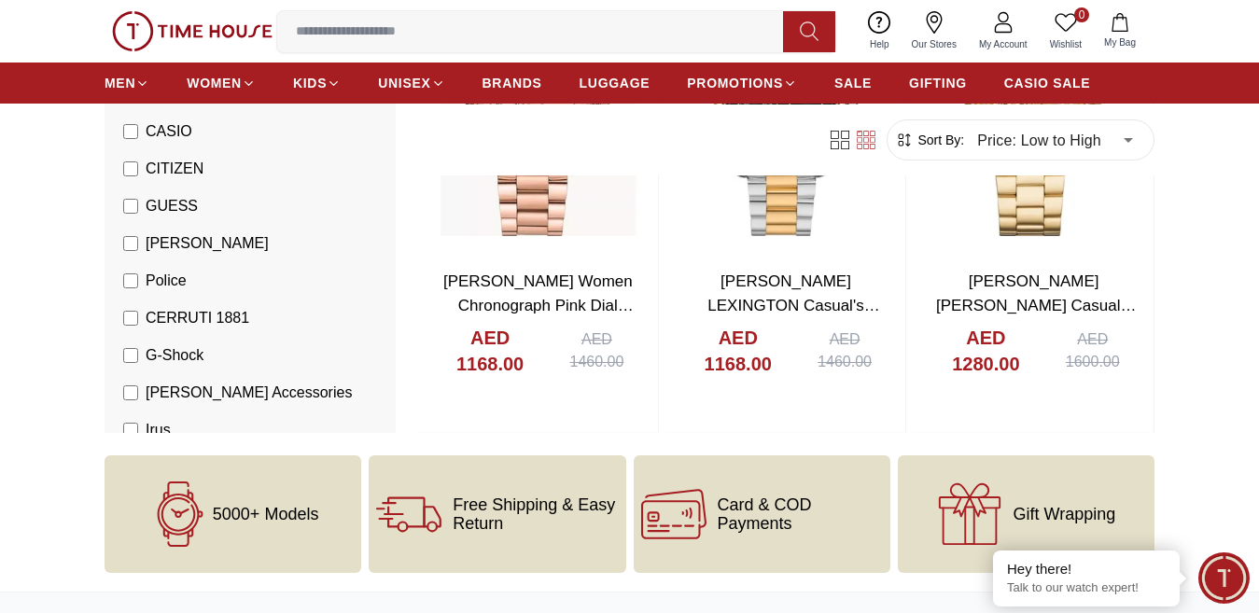
scroll to position [1867, 0]
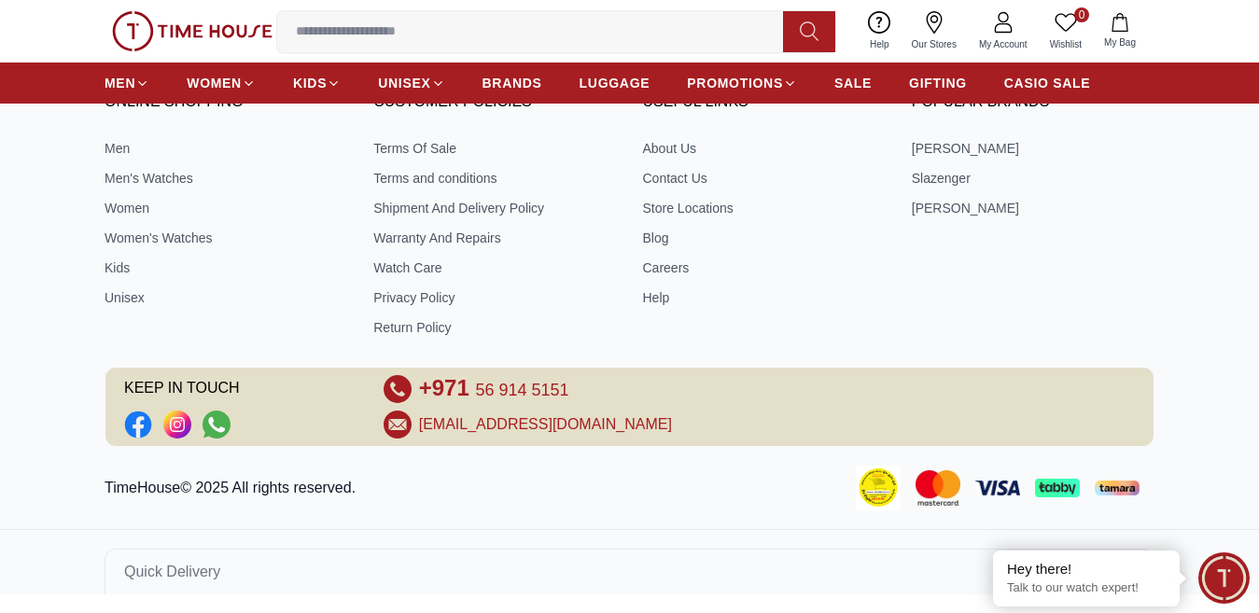
scroll to position [595, 0]
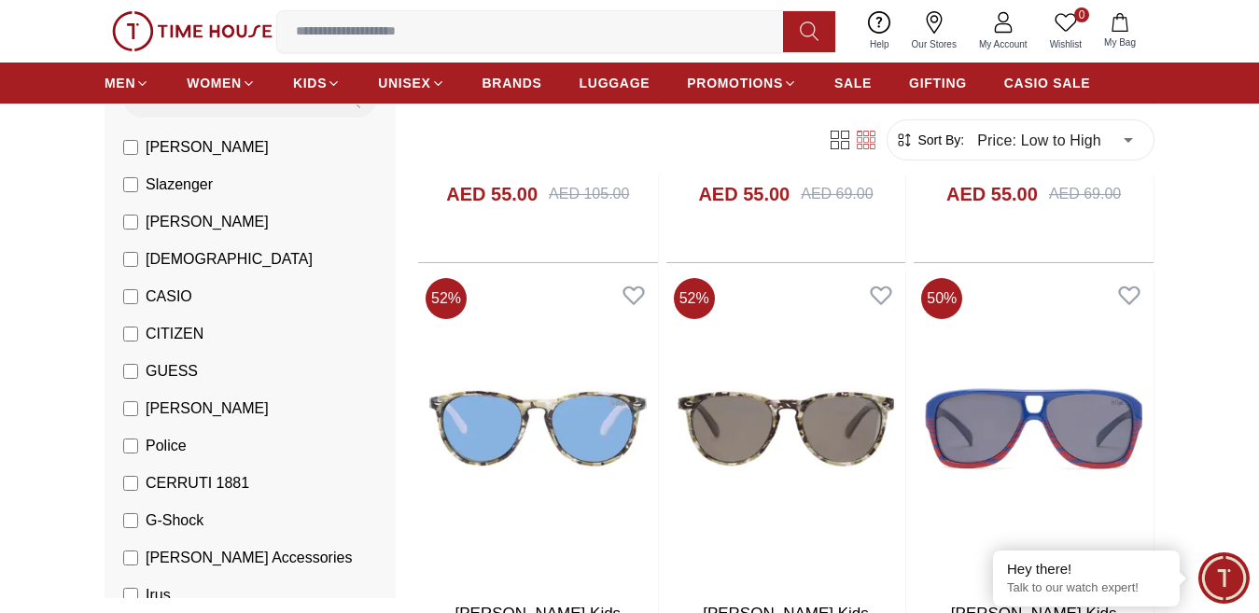
scroll to position [2707, 0]
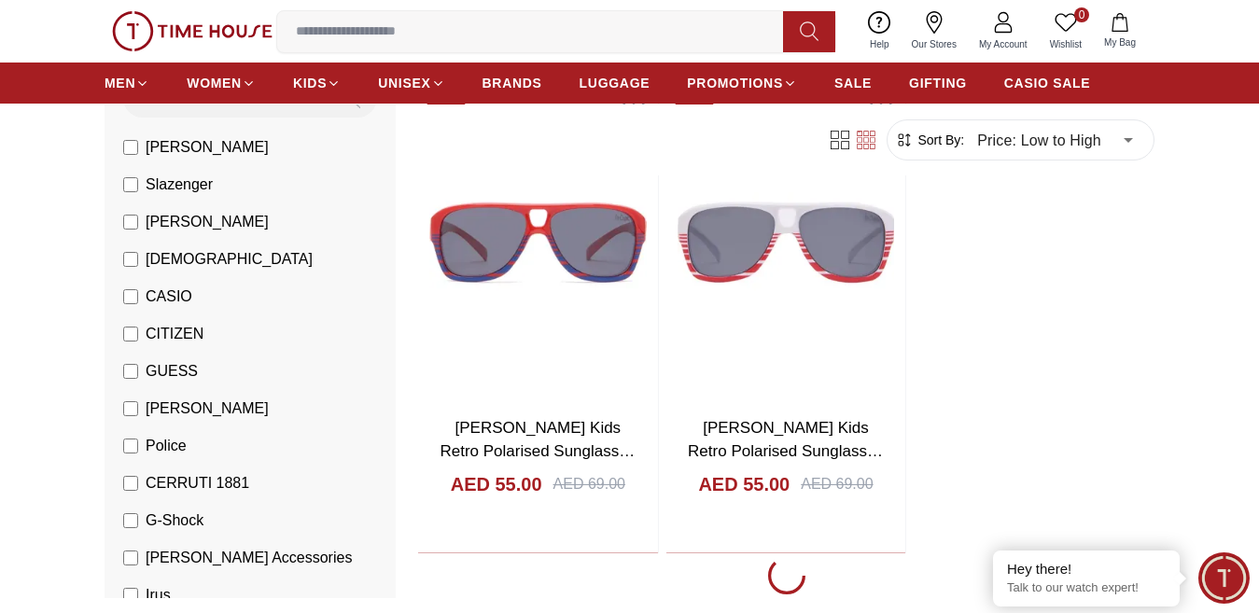
scroll to position [3453, 0]
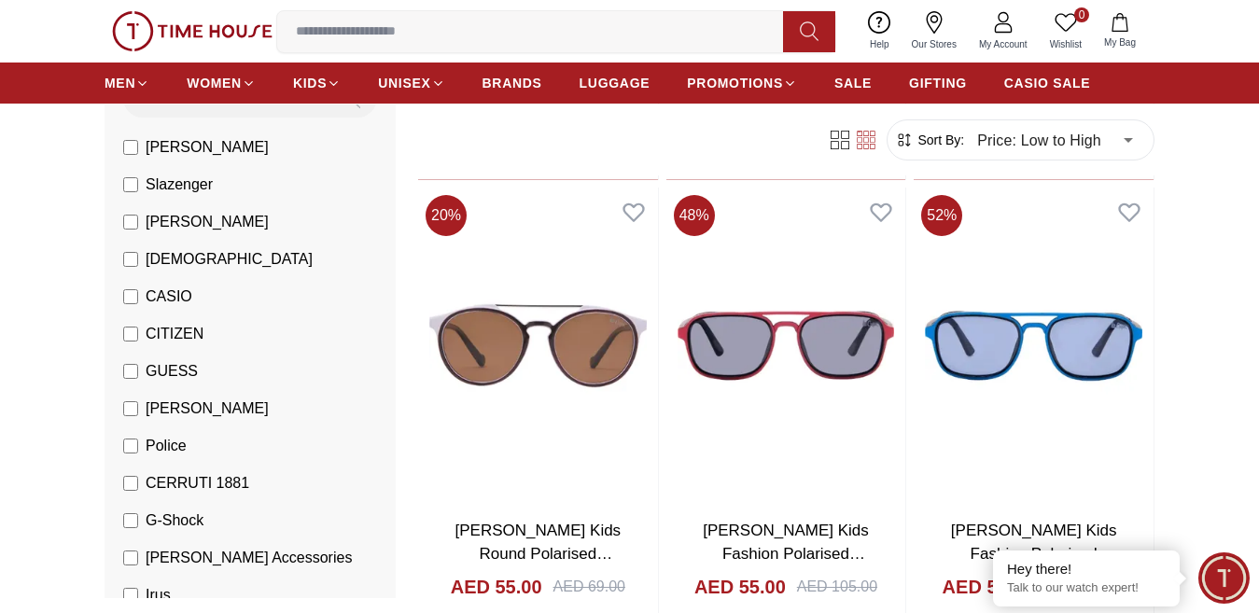
scroll to position [3080, 0]
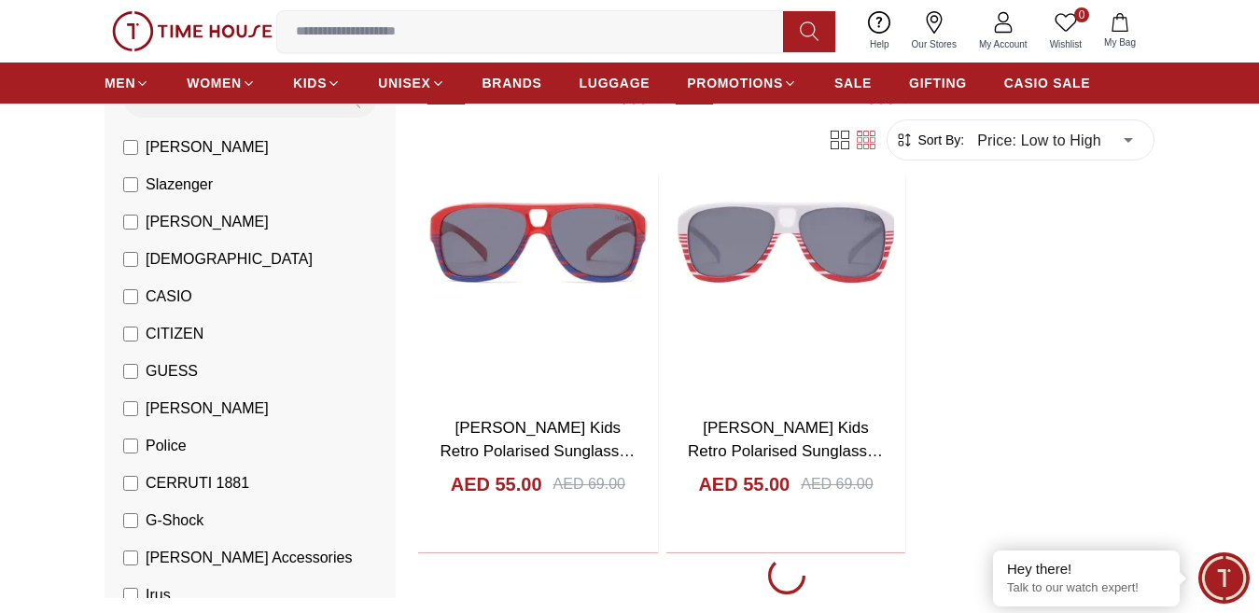
scroll to position [595, 0]
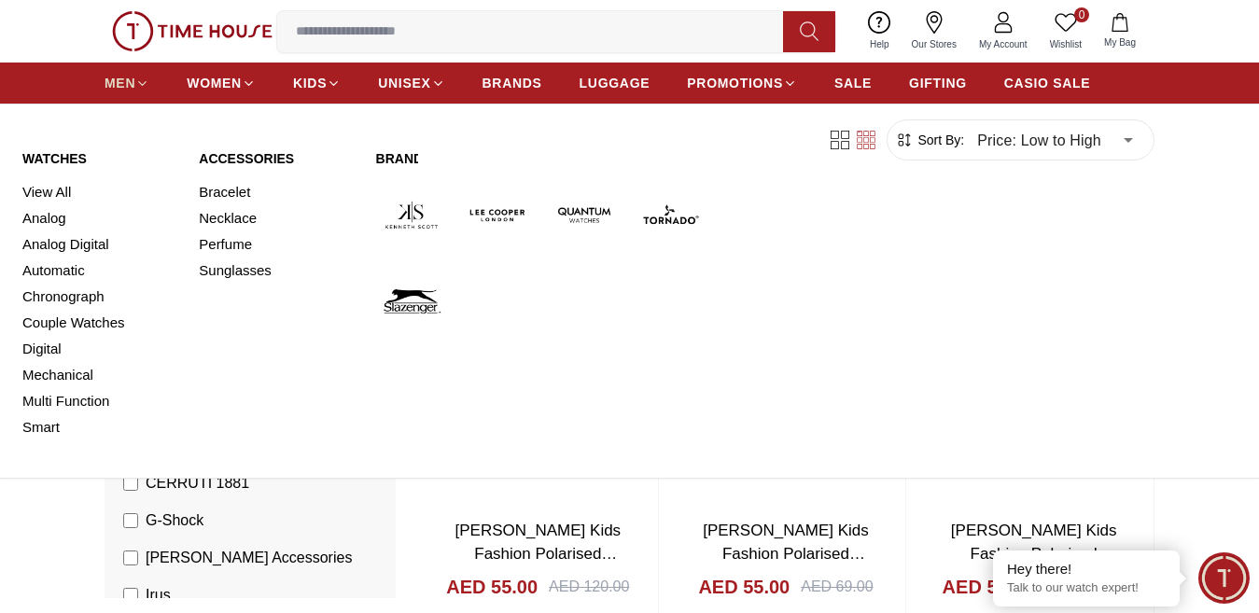
click at [121, 92] on span "MEN" at bounding box center [120, 83] width 31 height 19
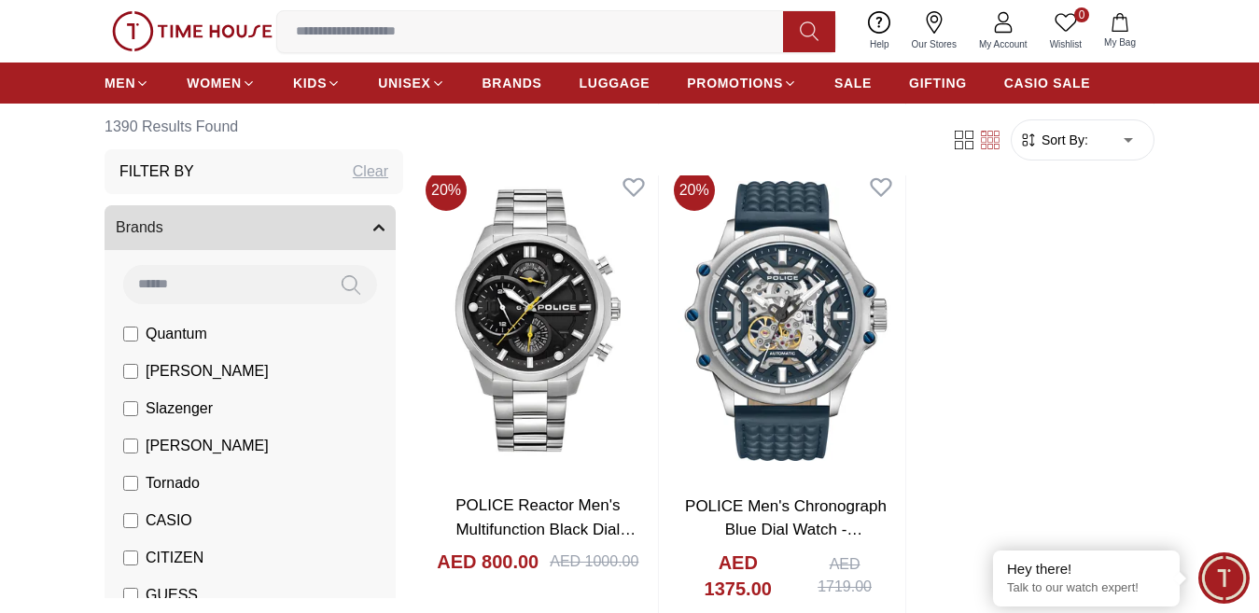
scroll to position [3114, 0]
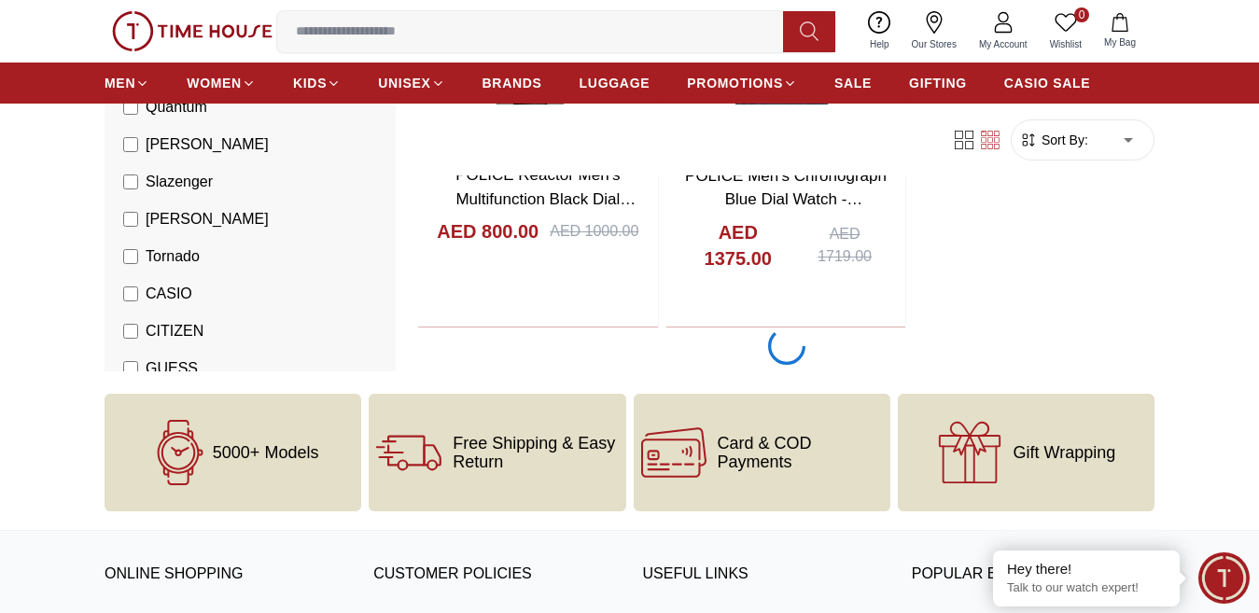
scroll to position [3453, 0]
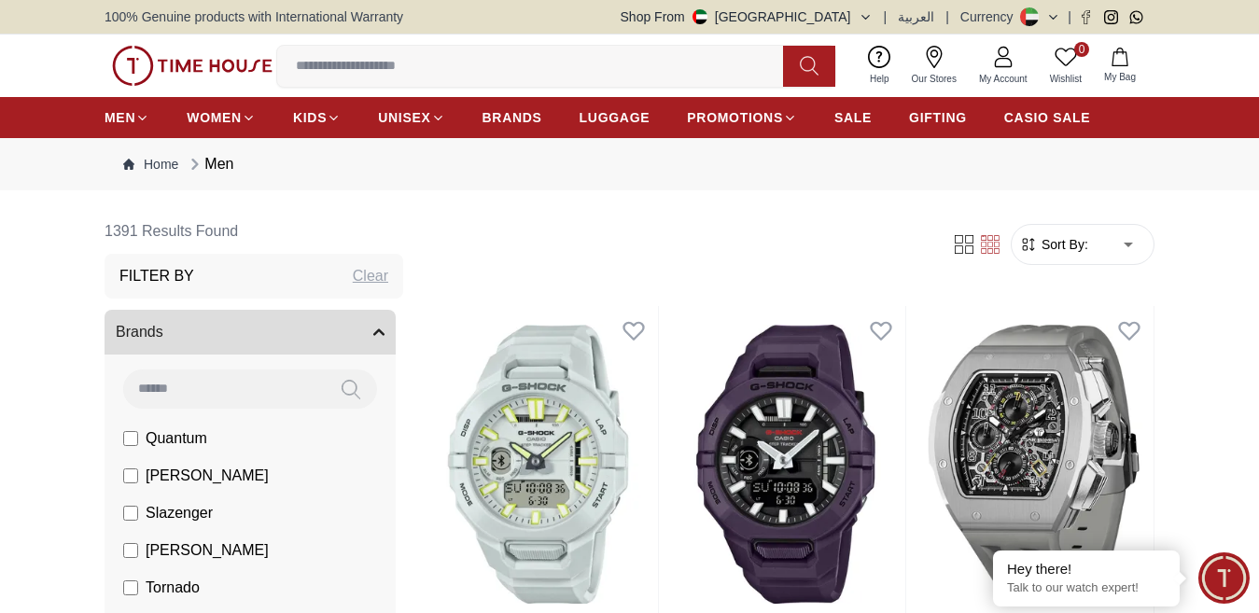
click at [353, 287] on div "Clear" at bounding box center [370, 276] width 35 height 22
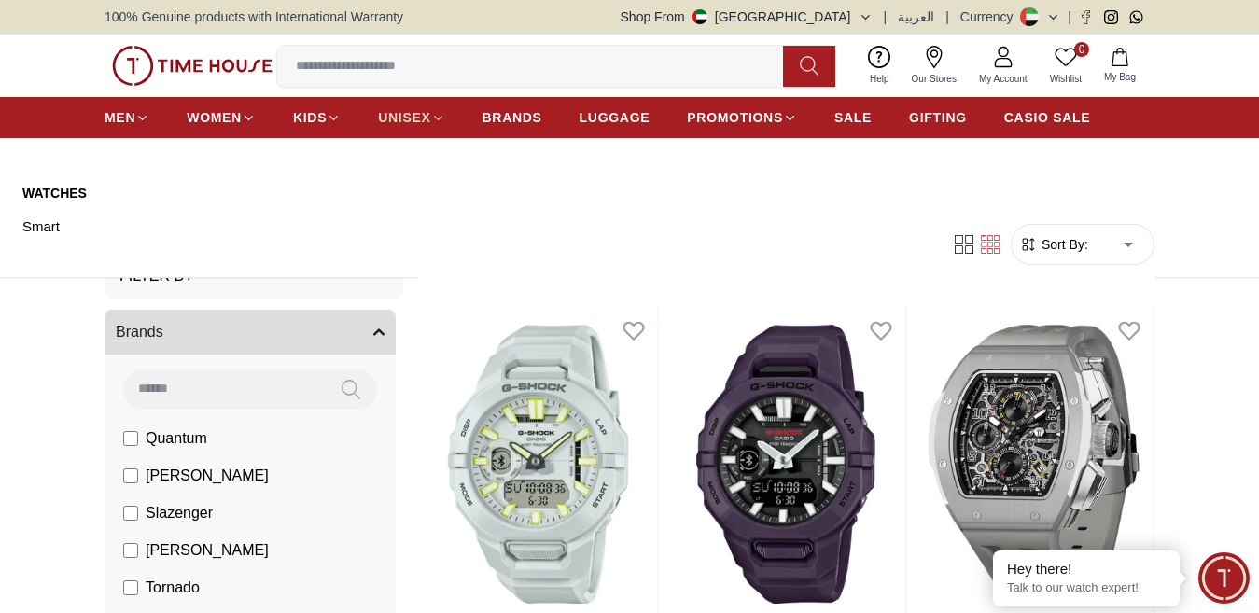
click at [392, 127] on span "UNISEX" at bounding box center [404, 117] width 52 height 19
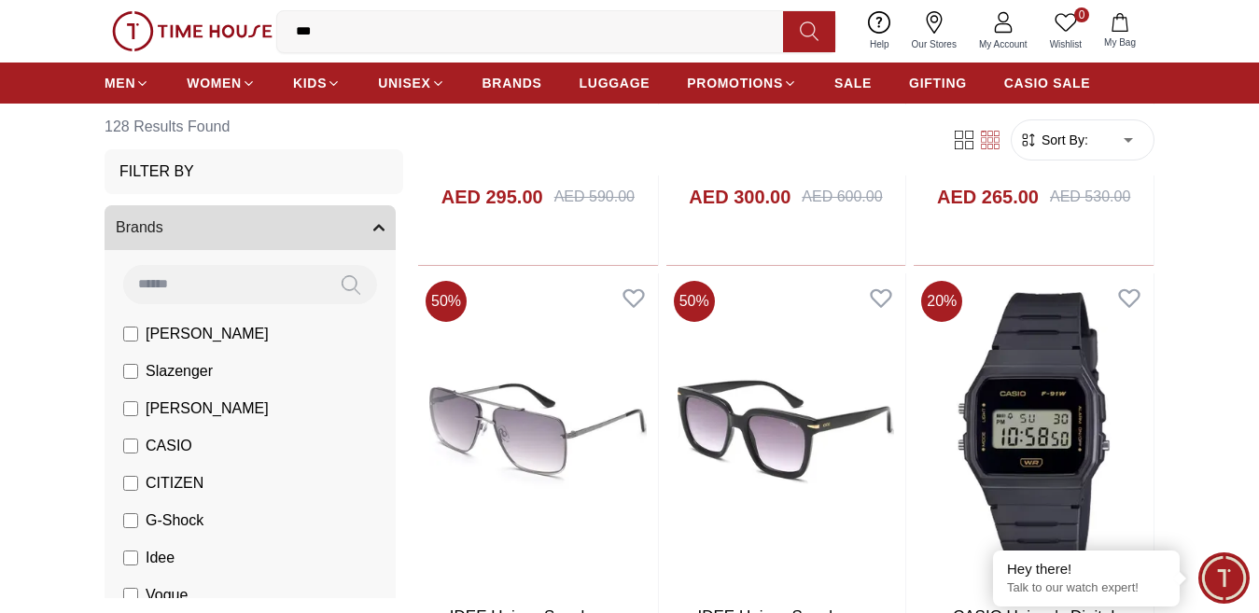
scroll to position [2613, 0]
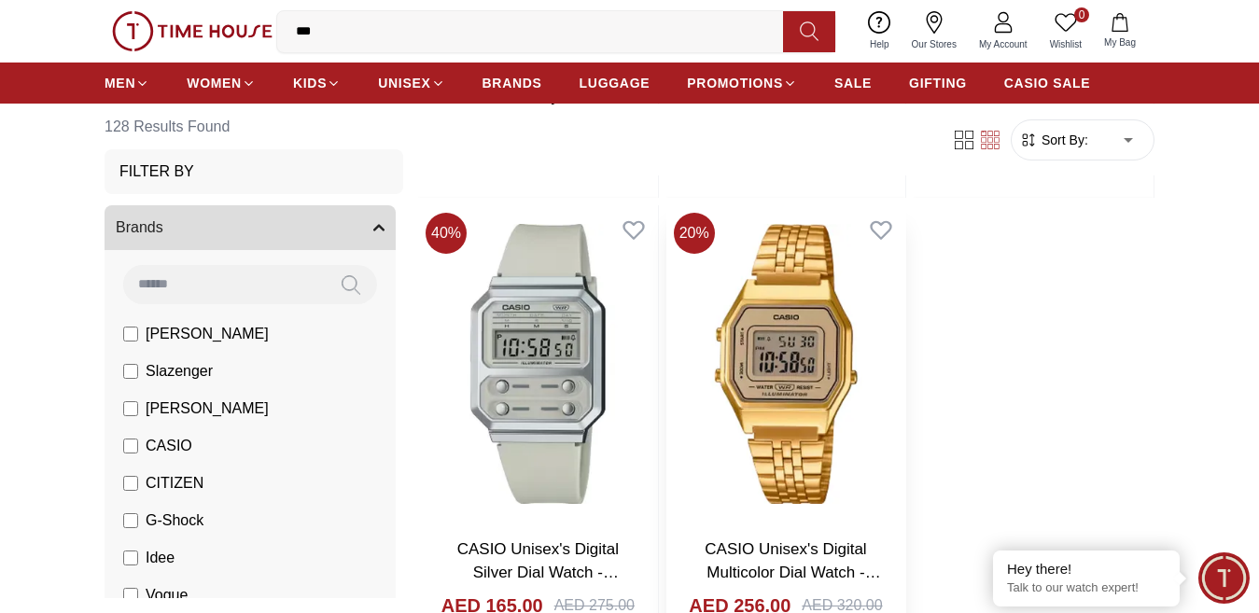
scroll to position [3173, 0]
